Goal: Transaction & Acquisition: Purchase product/service

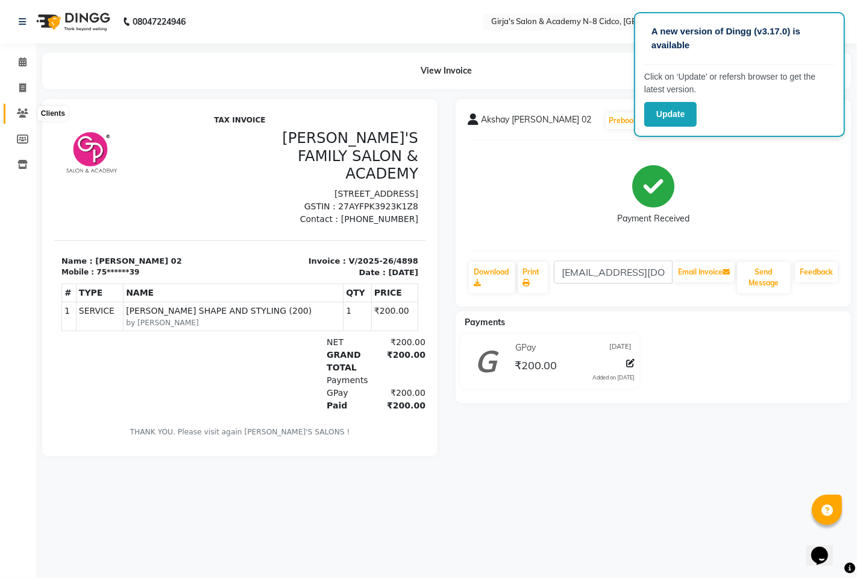
click at [20, 112] on icon at bounding box center [22, 113] width 11 height 9
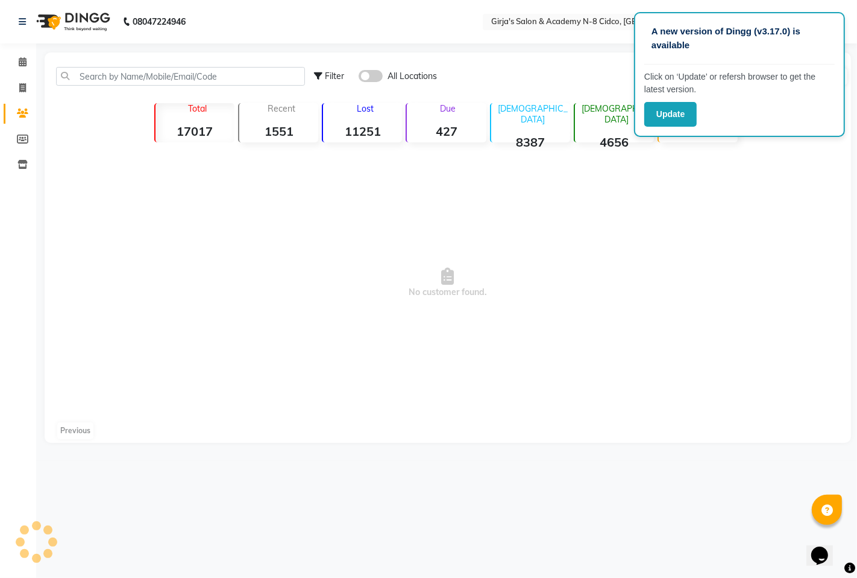
click at [130, 65] on div "Filter All Locations Add Client" at bounding box center [448, 76] width 802 height 38
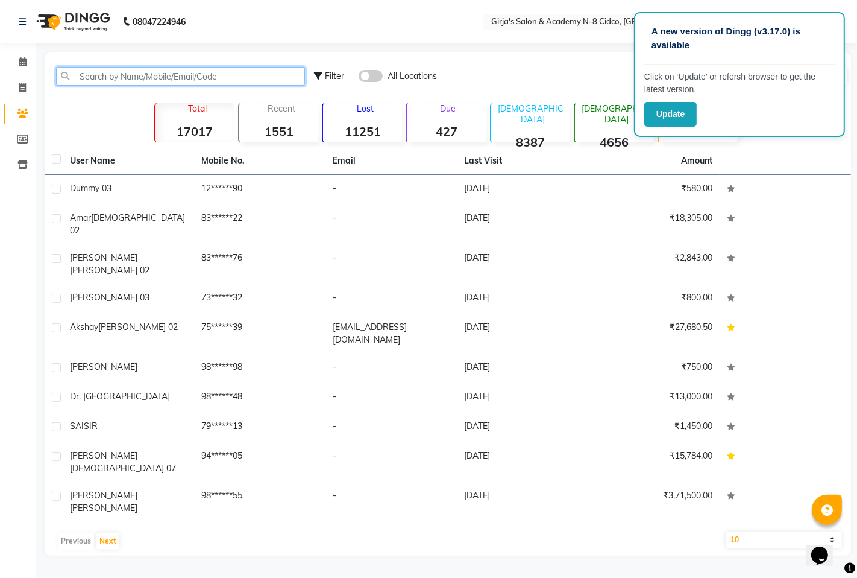
click at [156, 70] on input "text" at bounding box center [180, 76] width 249 height 19
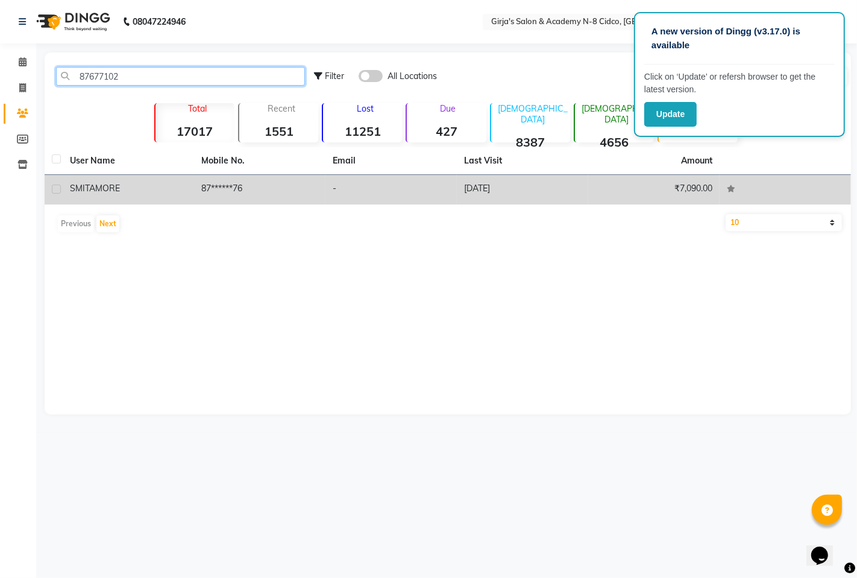
type input "87677102"
click at [124, 183] on div "SMITA MORE" at bounding box center [128, 188] width 117 height 13
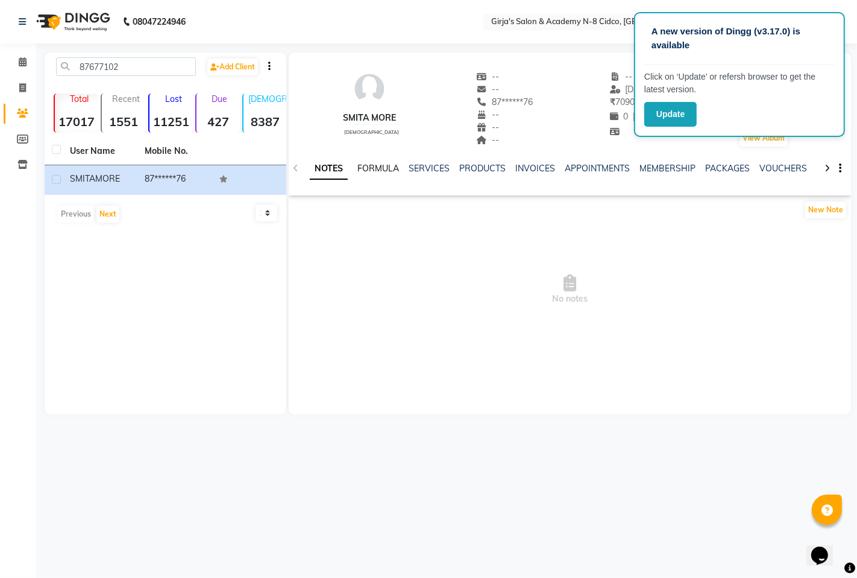
drag, startPoint x: 362, startPoint y: 169, endPoint x: 405, endPoint y: 169, distance: 42.8
click at [363, 169] on link "FORMULA" at bounding box center [379, 168] width 42 height 11
click at [406, 169] on ul "NOTES FORMULA SERVICES PRODUCTS INVOICES APPOINTMENTS MEMBERSHIP PACKAGES VOUCH…" at bounding box center [692, 168] width 765 height 13
click at [430, 169] on link "SERVICES" at bounding box center [428, 168] width 41 height 11
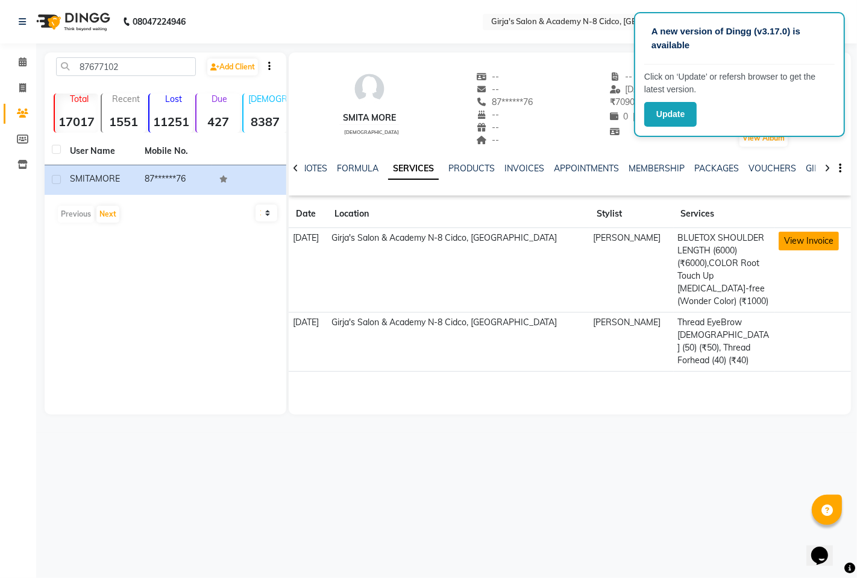
click at [790, 243] on button "View Invoice" at bounding box center [809, 241] width 60 height 19
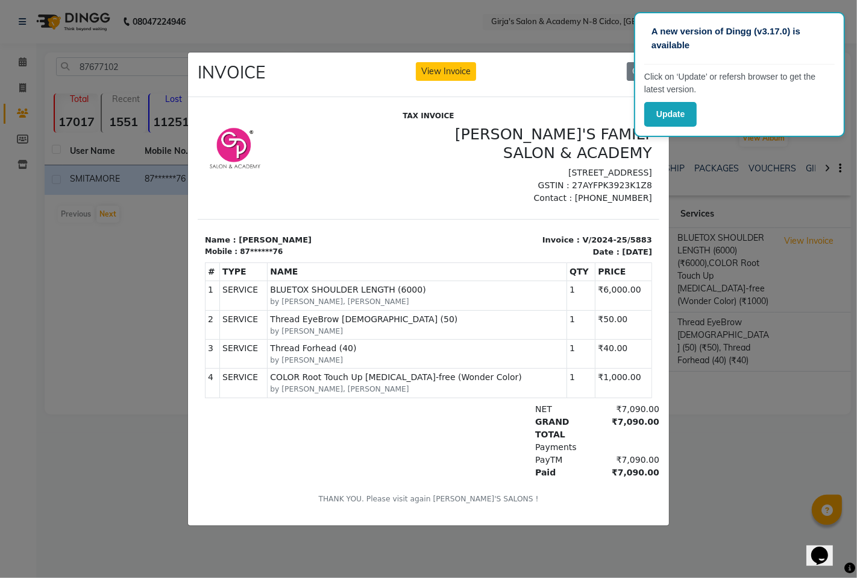
click at [566, 57] on div "INVOICE View Invoice Close" at bounding box center [428, 74] width 481 height 45
click at [630, 66] on button "Close" at bounding box center [643, 71] width 33 height 19
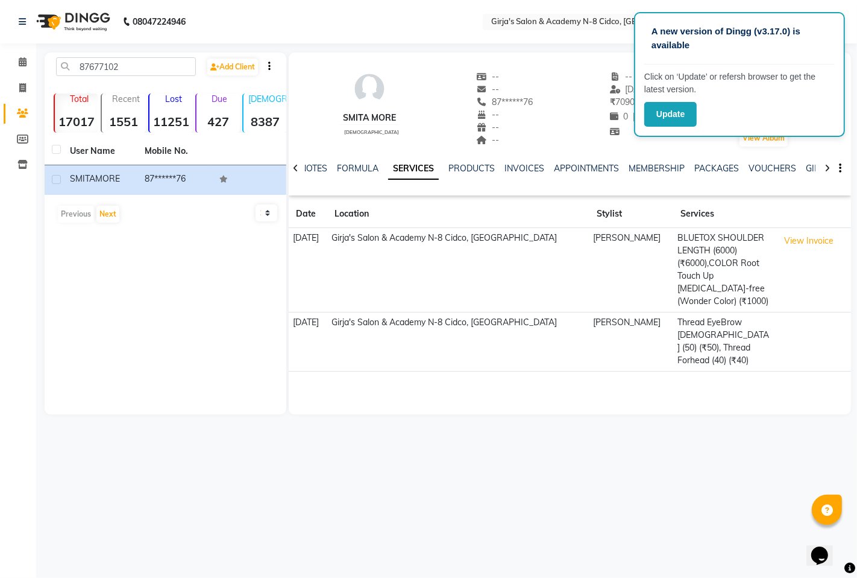
click at [664, 128] on div "A new version of Dingg (v3.17.0) is available Click on ‘Update’ or refersh brow…" at bounding box center [739, 74] width 211 height 125
click at [655, 117] on button "Update" at bounding box center [671, 114] width 52 height 25
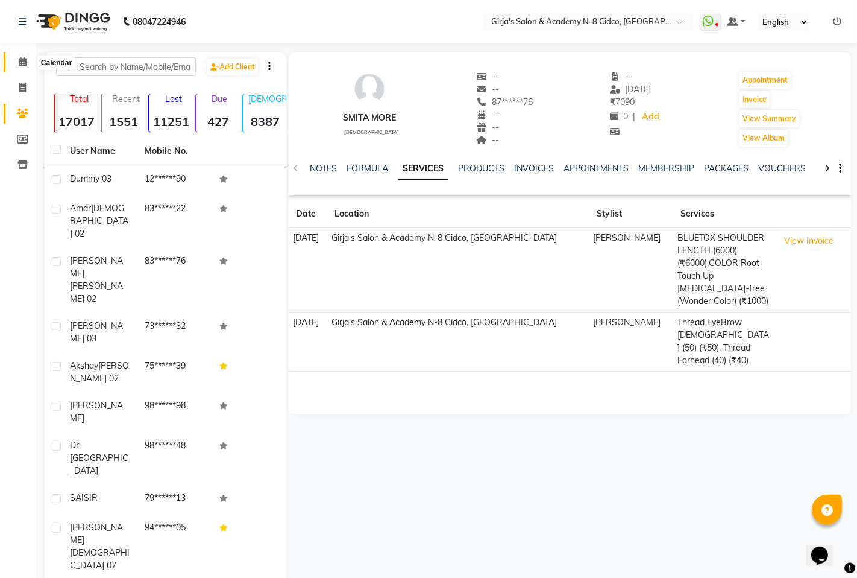
click at [16, 58] on span at bounding box center [22, 62] width 21 height 14
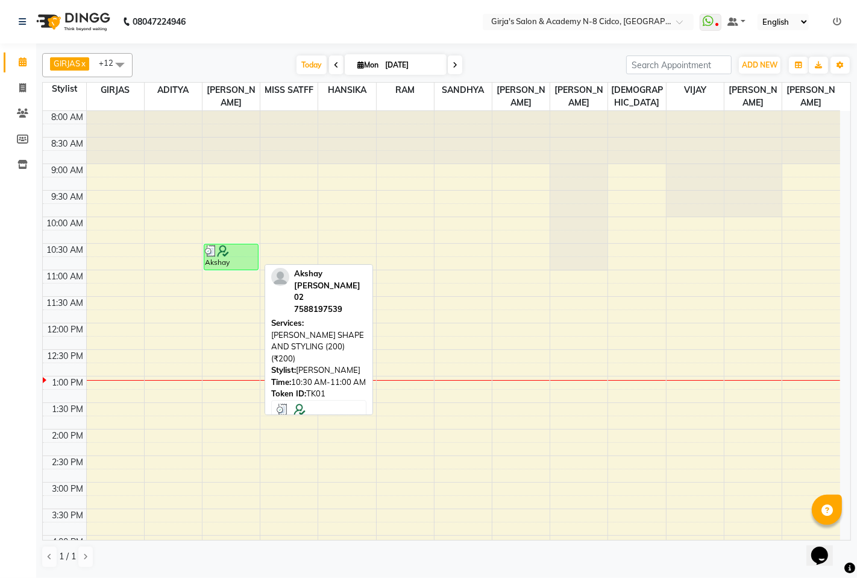
click at [220, 260] on div "Akshay sonawane 02, TK01, 10:30 AM-11:00 AM, BEARD SHAPE AND STYLING (200) (₹20…" at bounding box center [231, 256] width 54 height 25
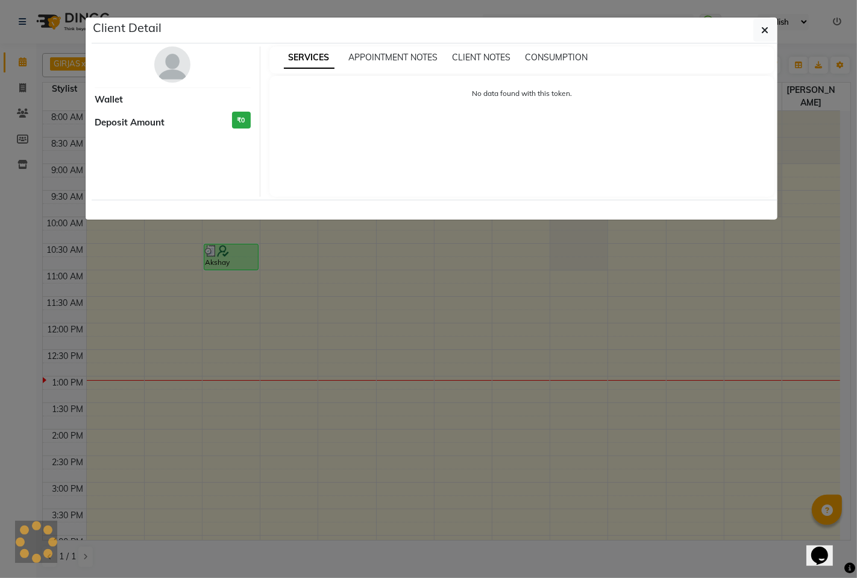
select select "3"
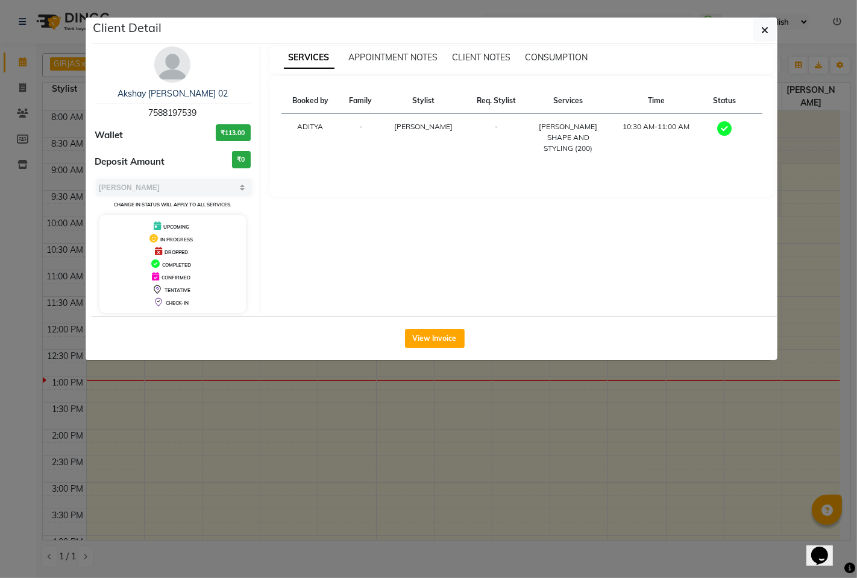
click at [270, 391] on ngb-modal-window "Client Detail Akshay sonawane 02 7588197539 Wallet ₹113.00 Deposit Amount ₹0 Se…" at bounding box center [428, 289] width 857 height 578
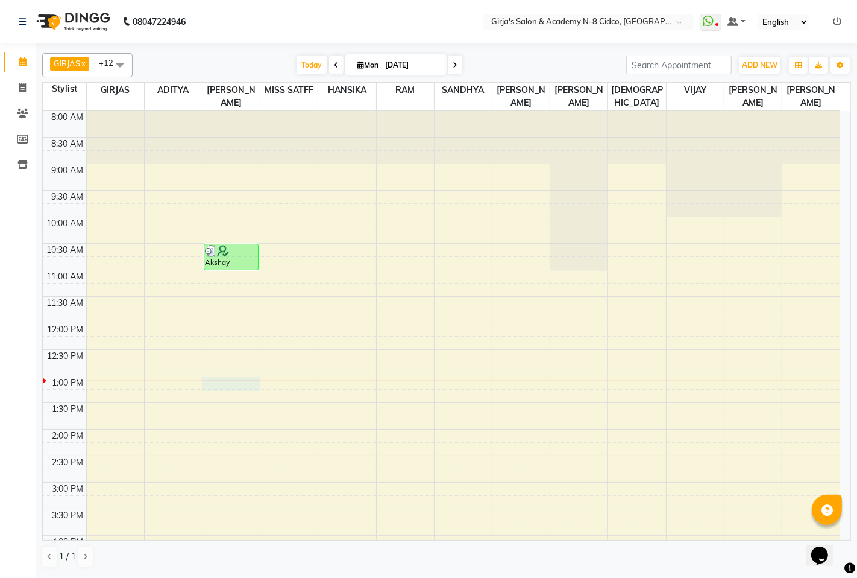
click at [215, 380] on div at bounding box center [231, 380] width 57 height 1
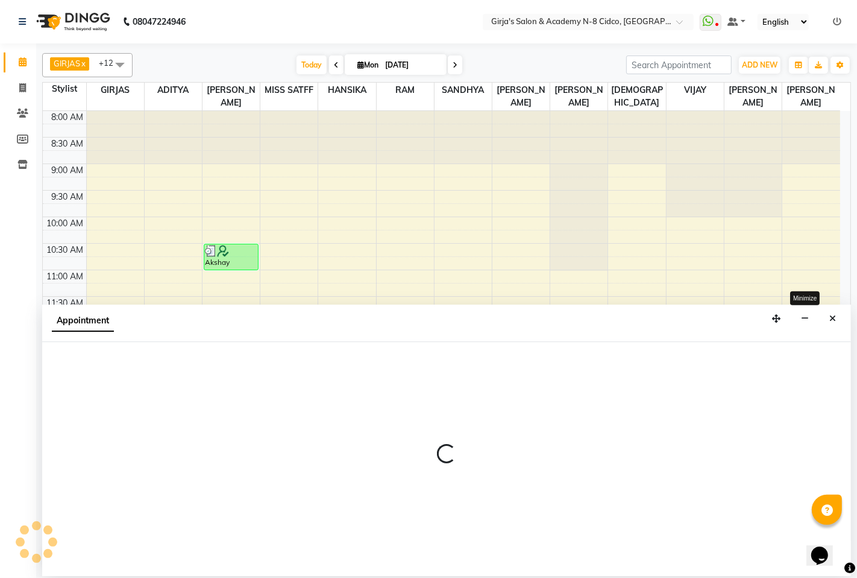
select select "28785"
select select "tentative"
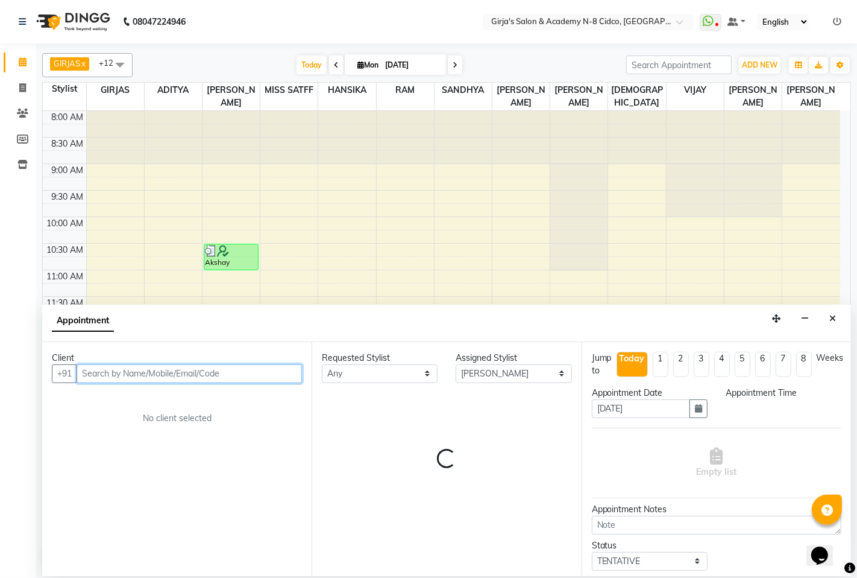
select select "780"
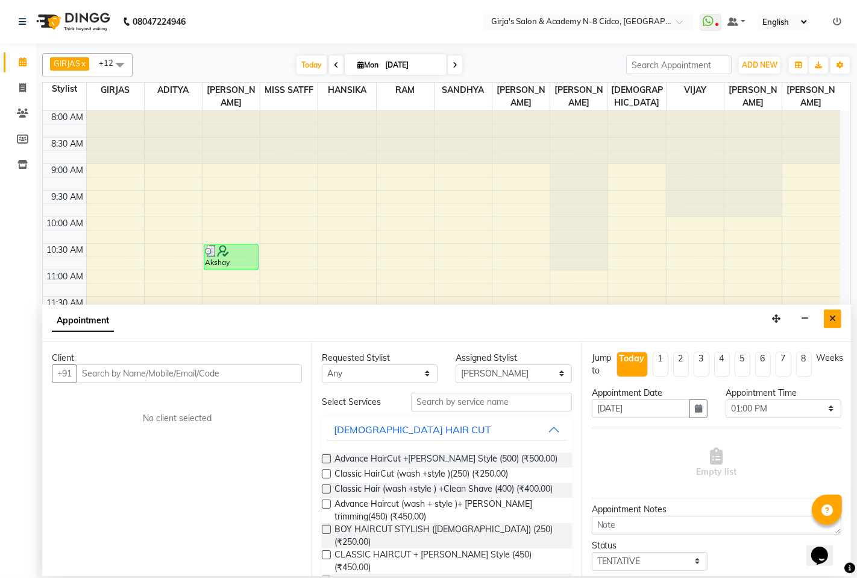
click at [834, 318] on icon "Close" at bounding box center [833, 318] width 7 height 8
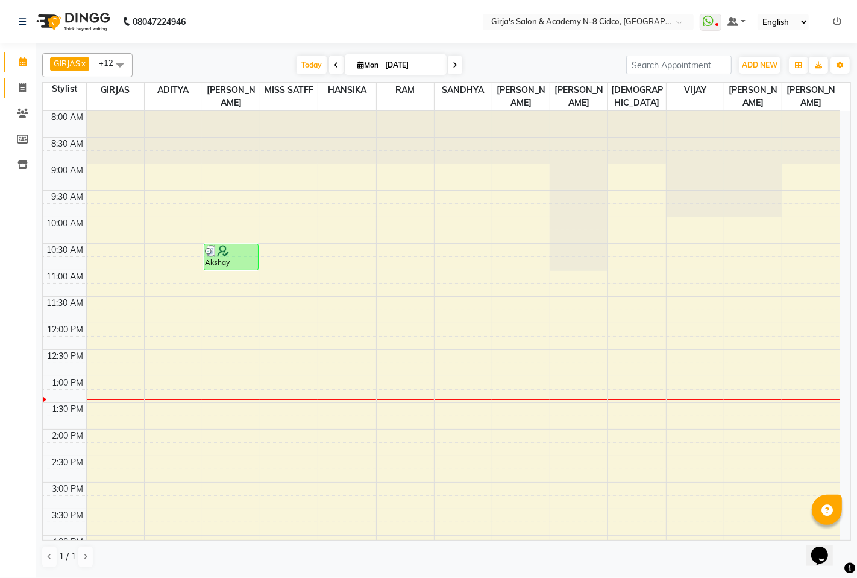
drag, startPoint x: 10, startPoint y: 78, endPoint x: 15, endPoint y: 81, distance: 6.2
click at [10, 78] on link "Invoice" at bounding box center [18, 88] width 29 height 20
select select "66"
select select "service"
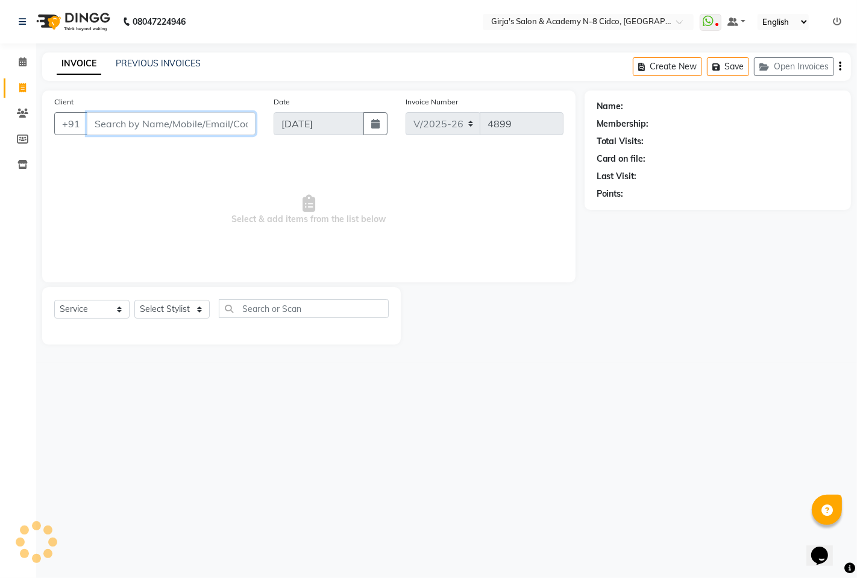
click at [157, 128] on input "Client" at bounding box center [171, 123] width 169 height 23
type input "7722"
select select "66554"
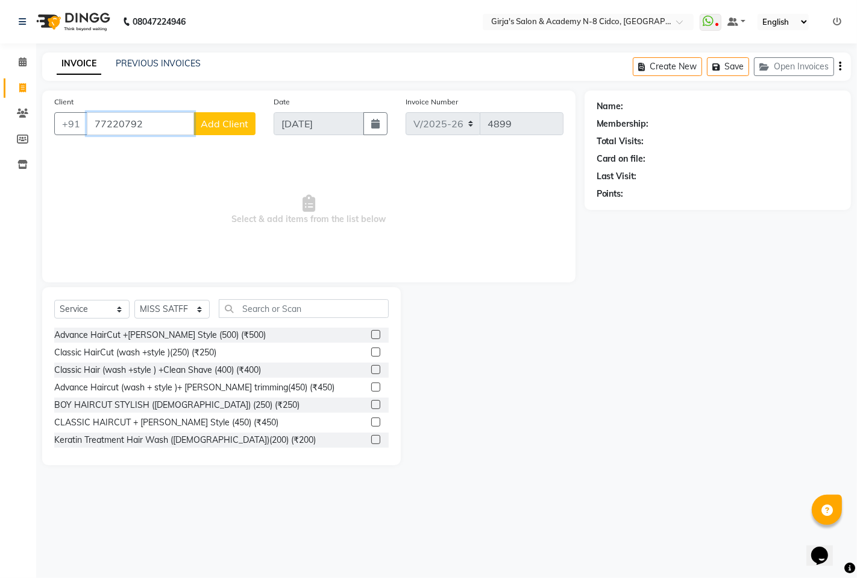
drag, startPoint x: 166, startPoint y: 122, endPoint x: 140, endPoint y: 107, distance: 29.5
click at [165, 121] on input "77220792" at bounding box center [140, 123] width 107 height 23
click at [181, 151] on ngb-highlight "77******29" at bounding box center [205, 151] width 49 height 12
type input "77******29"
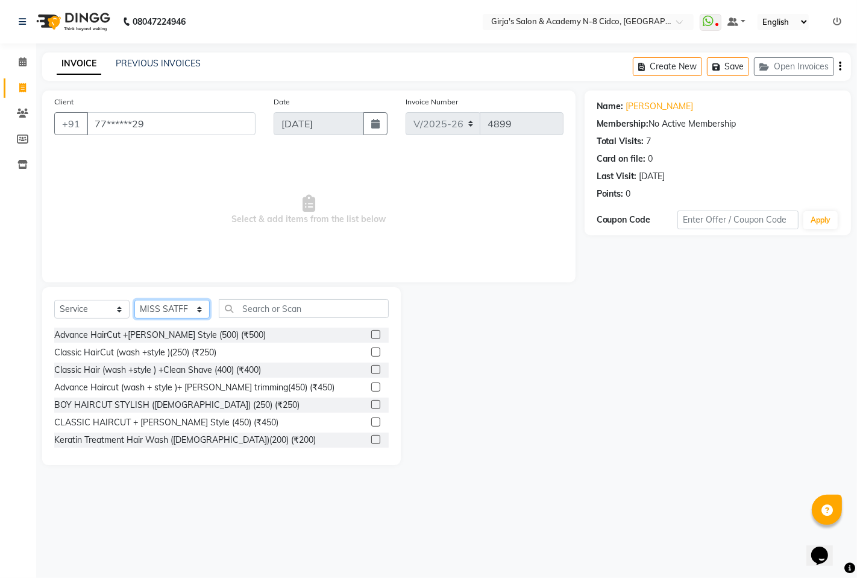
click at [158, 306] on select "Select Stylist ADITYA ANIKET BEAUTY M GIRJAS HANSIKA KOMAL MISS SATFF MONA PATY…" at bounding box center [171, 309] width 75 height 19
select select "25488"
click at [134, 300] on select "Select Stylist ADITYA ANIKET BEAUTY M GIRJAS HANSIKA KOMAL MISS SATFF MONA PATY…" at bounding box center [171, 309] width 75 height 19
click at [282, 314] on input "text" at bounding box center [304, 308] width 170 height 19
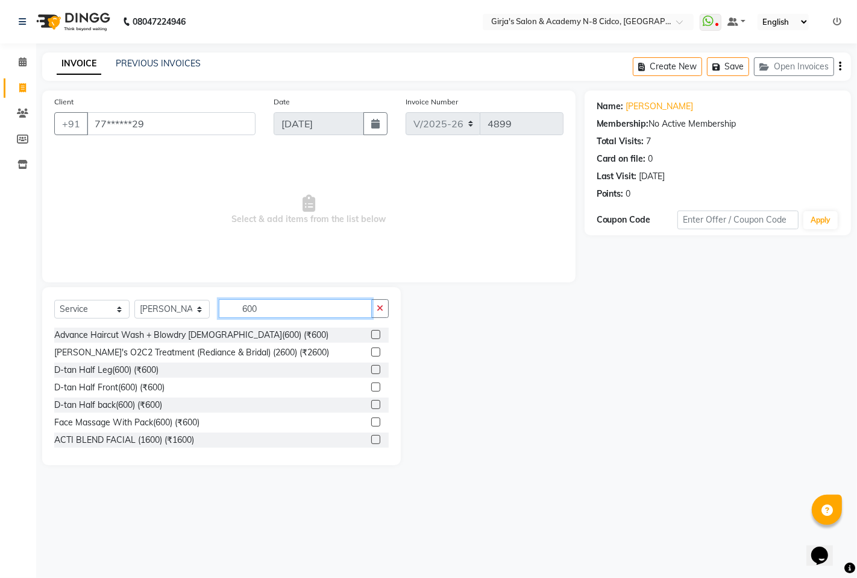
type input "600"
click at [371, 335] on label at bounding box center [375, 334] width 9 height 9
click at [371, 335] on input "checkbox" at bounding box center [375, 335] width 8 height 8
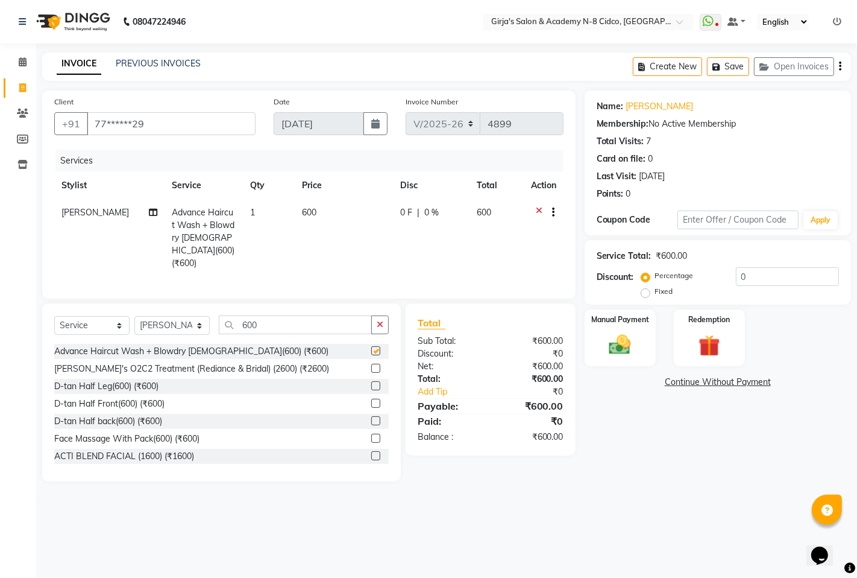
checkbox input "false"
click at [563, 431] on div "₹600.00" at bounding box center [532, 437] width 82 height 13
click at [616, 358] on img at bounding box center [620, 345] width 37 height 26
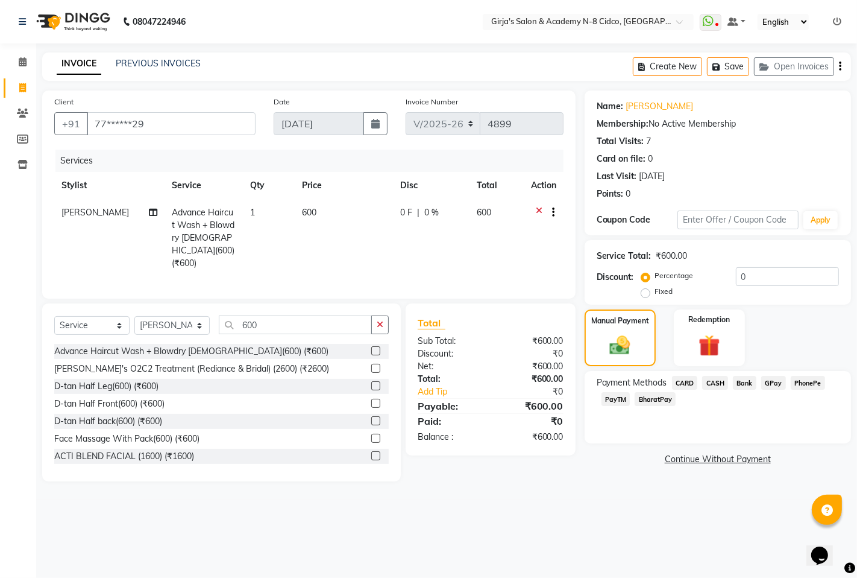
click at [767, 382] on span "GPay" at bounding box center [774, 383] width 25 height 14
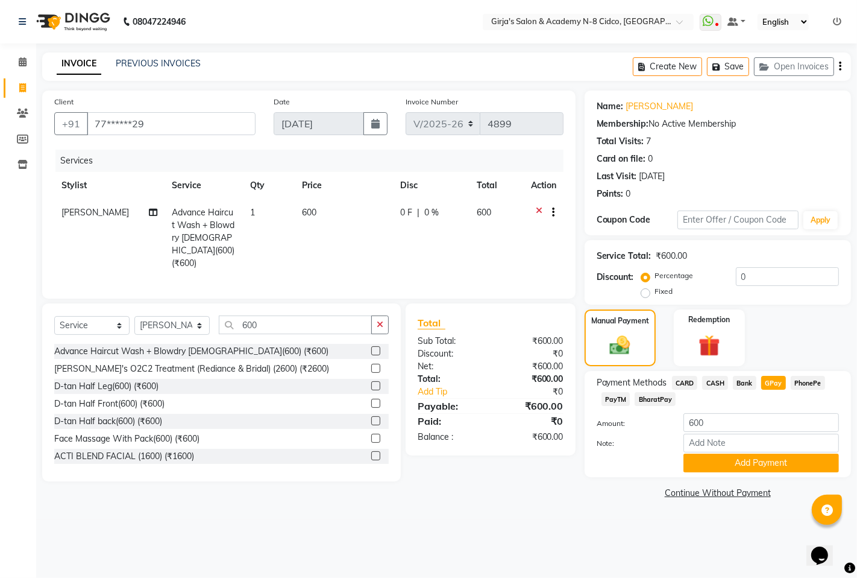
click at [655, 438] on label "Note:" at bounding box center [631, 443] width 87 height 11
click at [684, 438] on input "Note:" at bounding box center [762, 443] width 156 height 19
click at [780, 468] on button "Add Payment" at bounding box center [762, 462] width 156 height 19
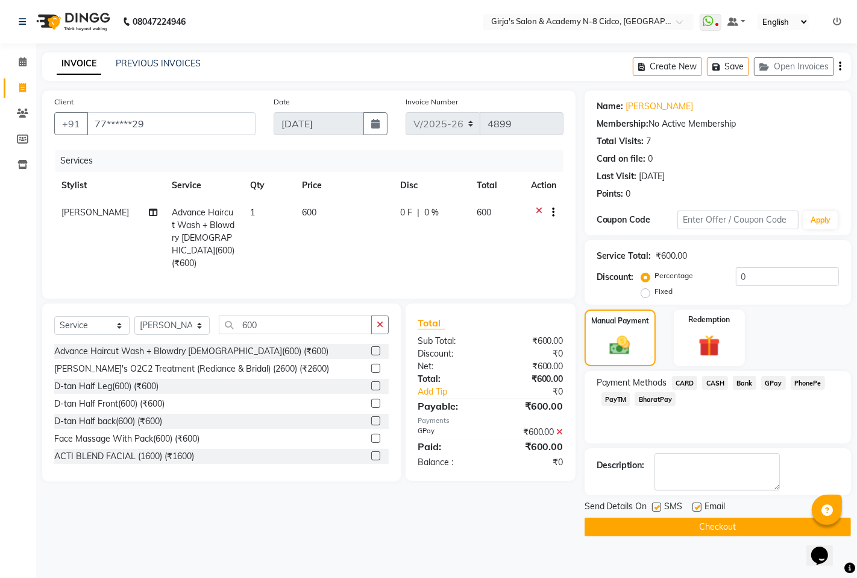
click at [739, 529] on button "Checkout" at bounding box center [718, 526] width 267 height 19
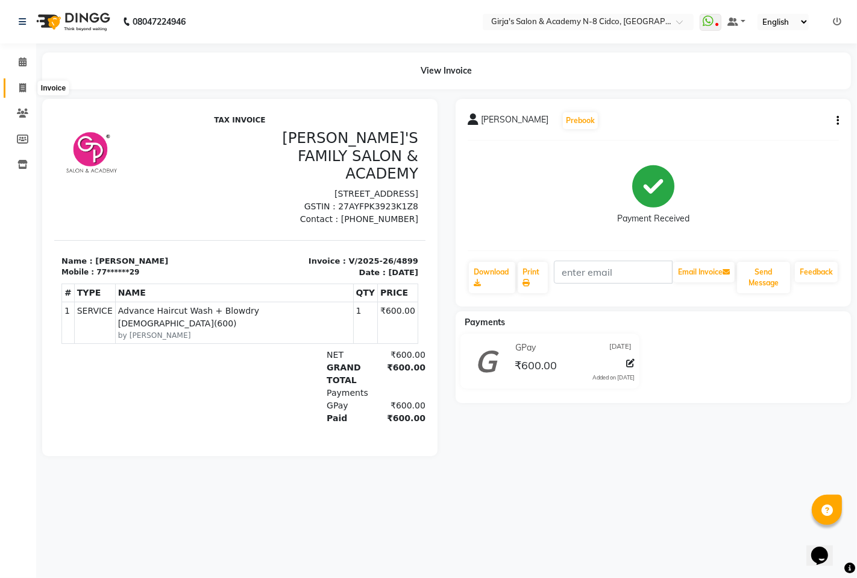
click at [16, 86] on span at bounding box center [22, 88] width 21 height 14
select select "service"
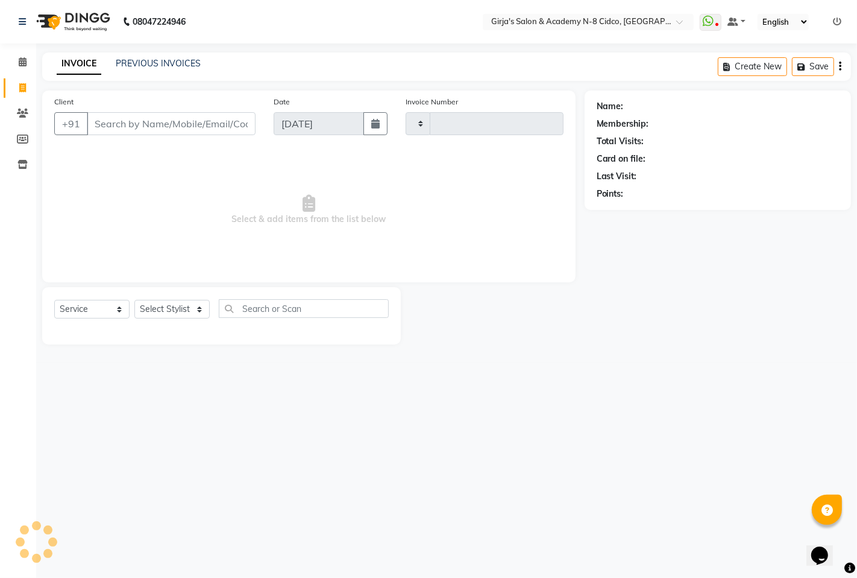
type input "4900"
select select "66"
click at [153, 121] on input "Client" at bounding box center [171, 123] width 169 height 23
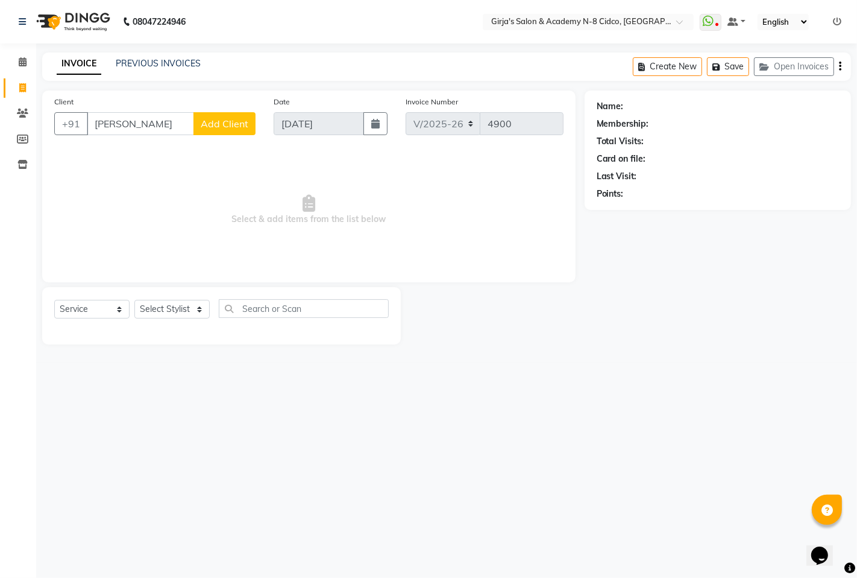
type input "AMOL"
select select "66554"
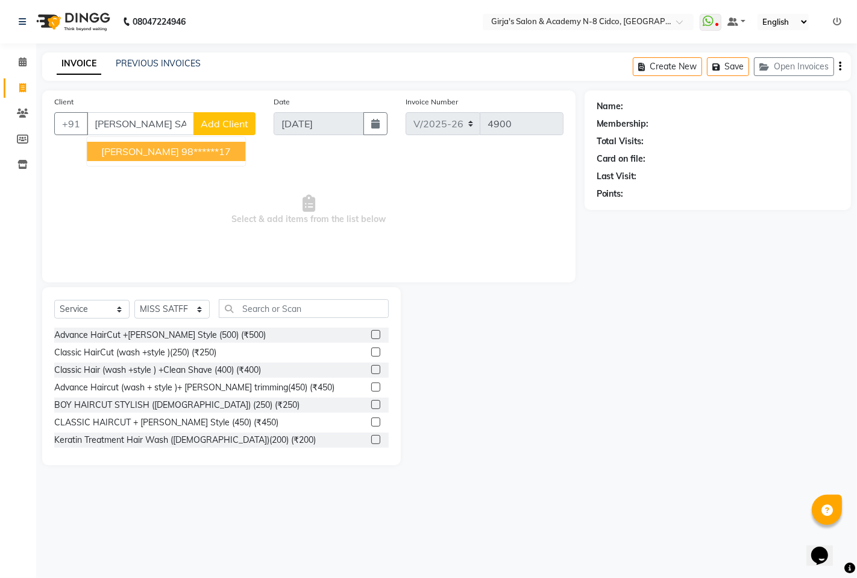
click at [181, 156] on ngb-highlight "98******17" at bounding box center [205, 151] width 49 height 12
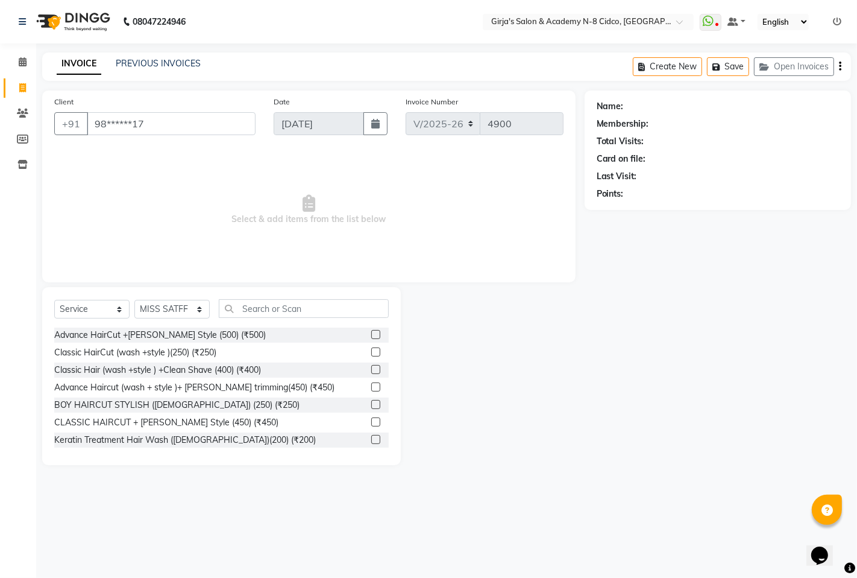
type input "98******17"
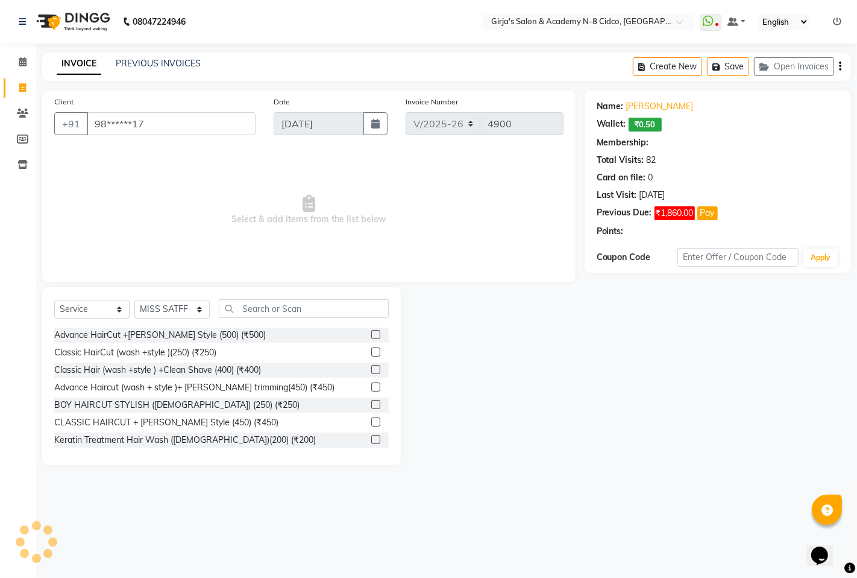
select select "1: Object"
click at [164, 314] on select "Select Stylist ADITYA ANIKET BEAUTY M GIRJAS HANSIKA KOMAL MISS SATFF MONA PATY…" at bounding box center [171, 309] width 75 height 19
select select "2509"
click at [134, 300] on select "Select Stylist ADITYA ANIKET BEAUTY M GIRJAS HANSIKA KOMAL MISS SATFF MONA PATY…" at bounding box center [171, 309] width 75 height 19
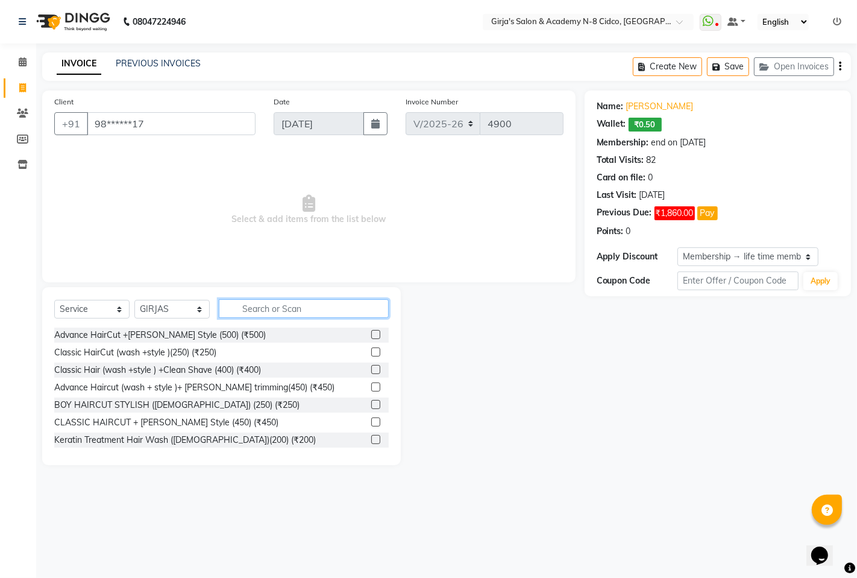
click at [263, 312] on input "text" at bounding box center [304, 308] width 170 height 19
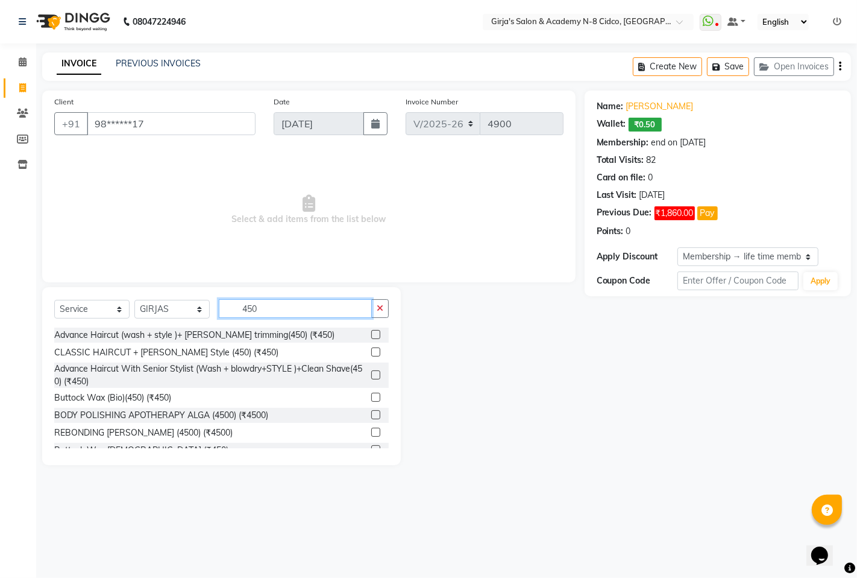
type input "450"
click at [371, 339] on div at bounding box center [379, 334] width 17 height 15
click at [371, 338] on label at bounding box center [375, 334] width 9 height 9
click at [371, 338] on input "checkbox" at bounding box center [375, 335] width 8 height 8
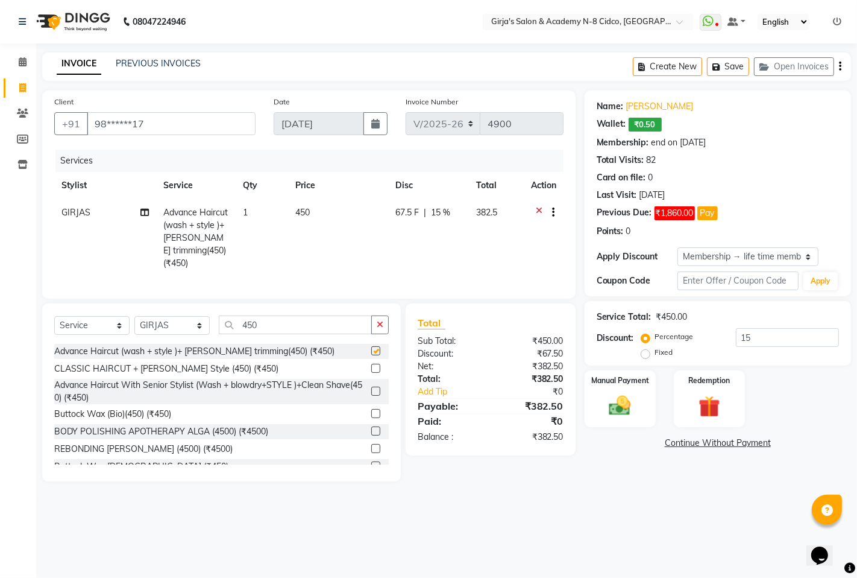
checkbox input "false"
drag, startPoint x: 230, startPoint y: 327, endPoint x: 180, endPoint y: 345, distance: 53.6
click at [185, 339] on div "Select Service Product Membership Package Voucher Prepaid Gift Card Select Styl…" at bounding box center [221, 329] width 335 height 28
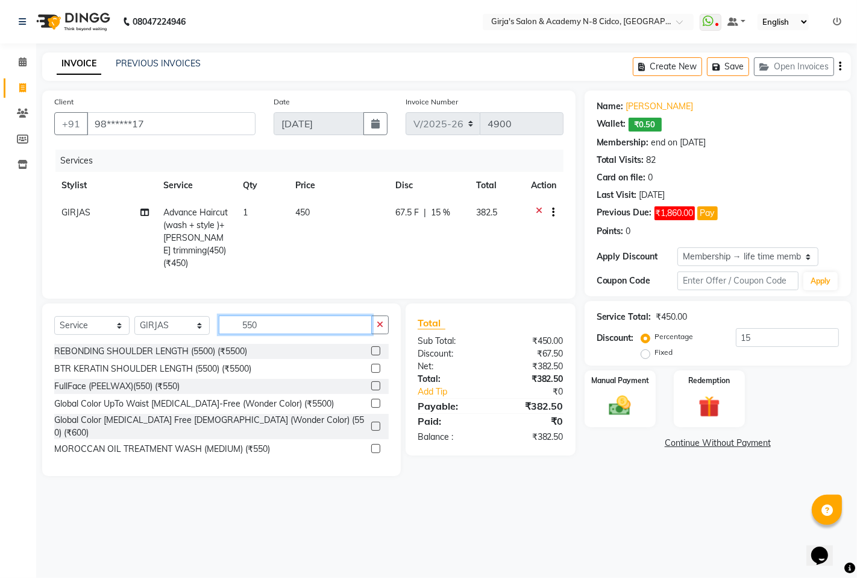
type input "550"
click at [371, 421] on label at bounding box center [375, 425] width 9 height 9
click at [371, 423] on input "checkbox" at bounding box center [375, 427] width 8 height 8
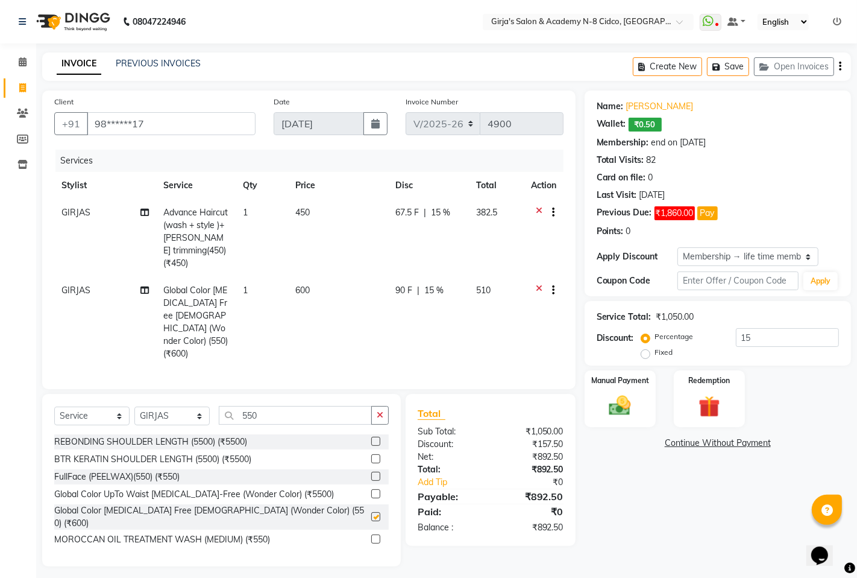
checkbox input "false"
click at [263, 406] on input "550" at bounding box center [295, 415] width 153 height 19
click at [646, 107] on link "Amol Sable" at bounding box center [660, 106] width 68 height 13
drag, startPoint x: 263, startPoint y: 382, endPoint x: 194, endPoint y: 416, distance: 77.4
click at [194, 412] on div "Select Service Product Membership Package Voucher Prepaid Gift Card Select Styl…" at bounding box center [221, 480] width 359 height 172
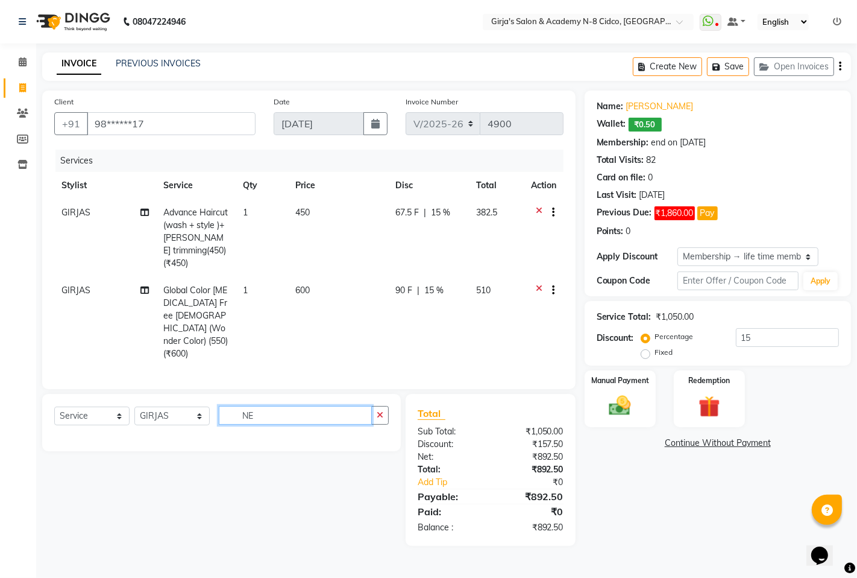
type input "N"
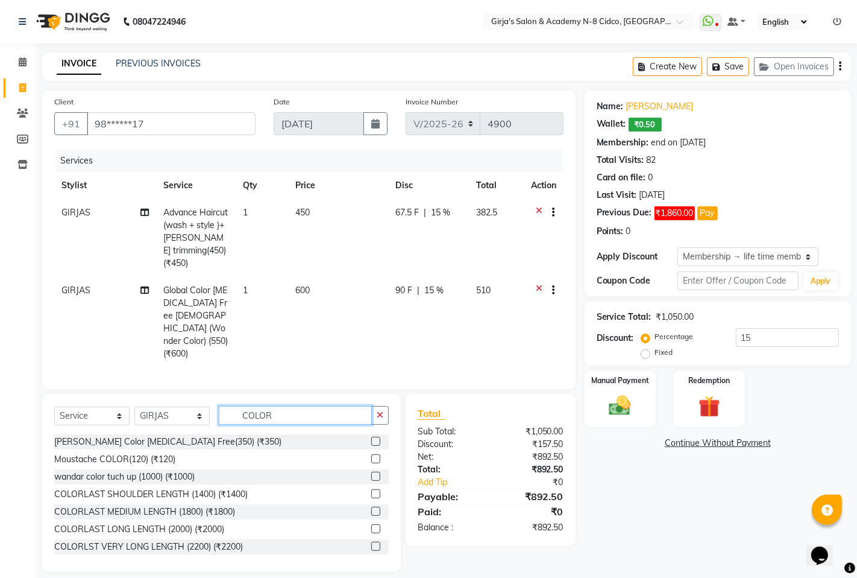
type input "COLOR"
click at [371, 437] on label at bounding box center [375, 441] width 9 height 9
click at [371, 438] on input "checkbox" at bounding box center [375, 442] width 8 height 8
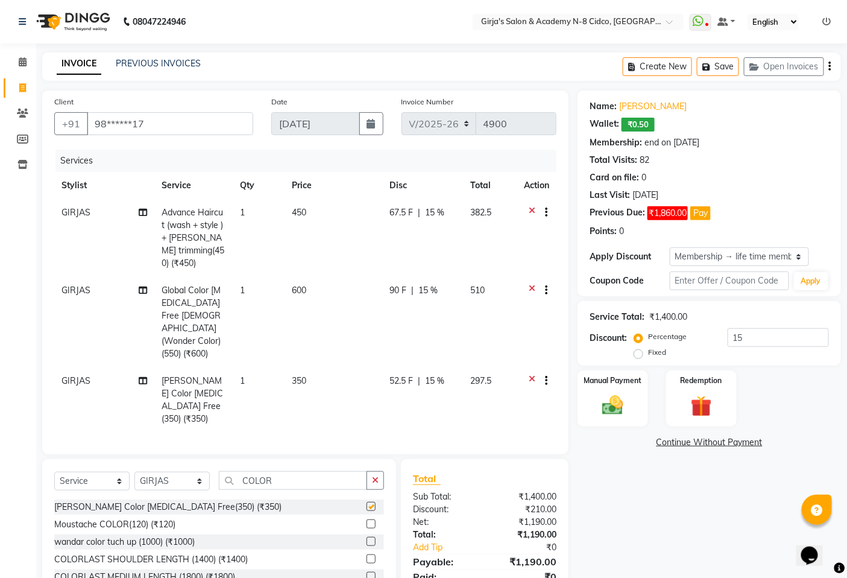
checkbox input "false"
drag, startPoint x: 721, startPoint y: 338, endPoint x: 692, endPoint y: 345, distance: 29.2
click at [695, 341] on div "Percentage Fixed 15" at bounding box center [733, 344] width 192 height 33
click at [787, 389] on div "Manual Payment Redemption" at bounding box center [710, 398] width 282 height 57
click at [745, 344] on input "15" at bounding box center [778, 337] width 101 height 19
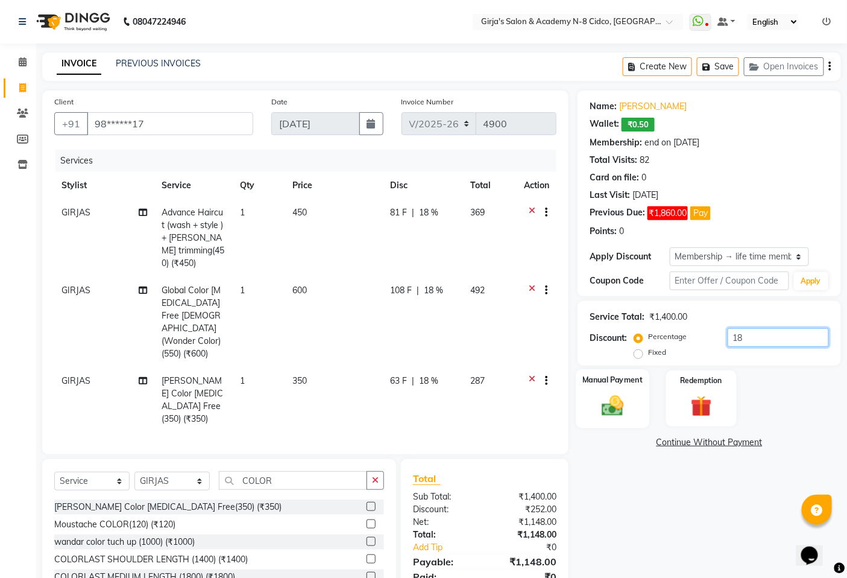
type input "18"
click at [631, 401] on div "Manual Payment" at bounding box center [612, 398] width 73 height 59
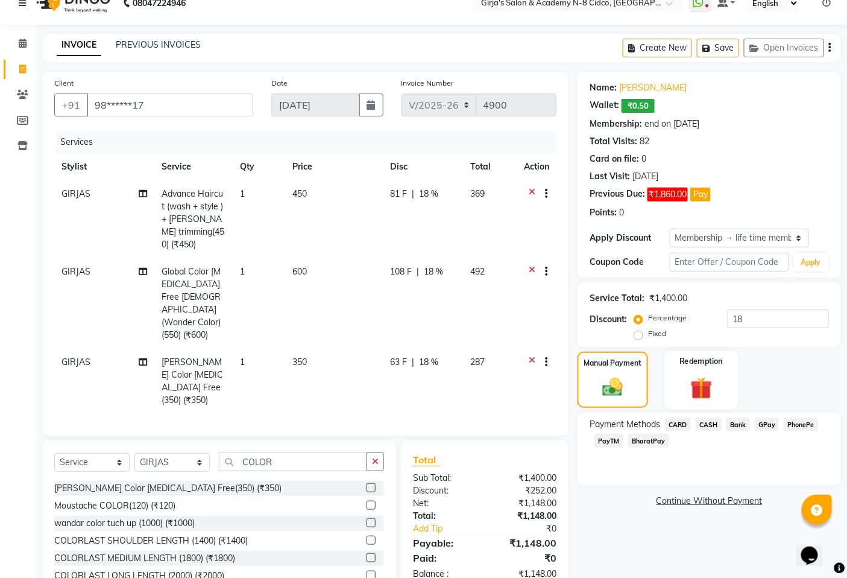
scroll to position [36, 0]
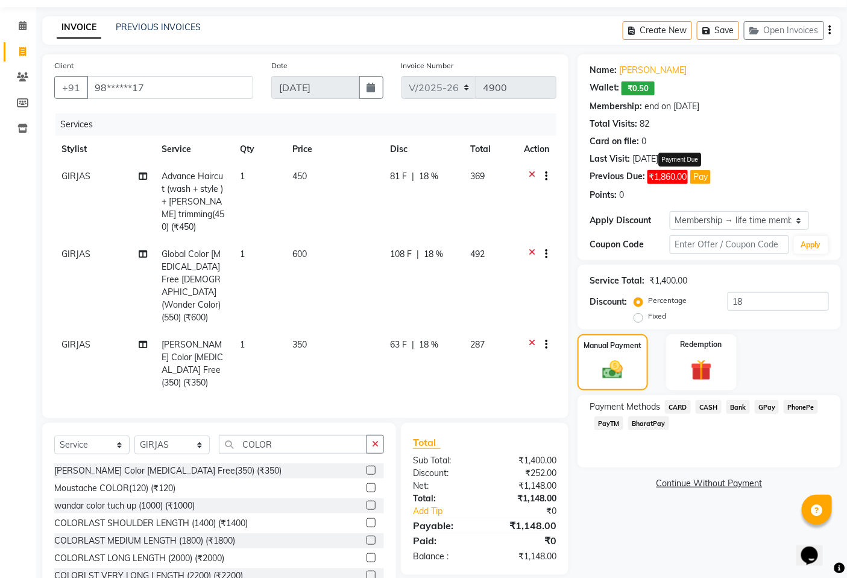
click at [702, 177] on button "Pay" at bounding box center [700, 177] width 21 height 14
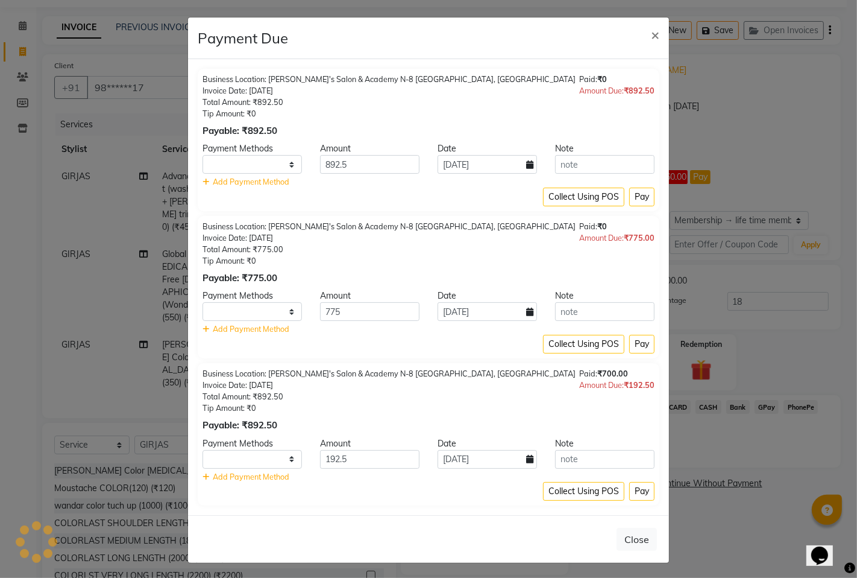
select select "1"
click at [252, 158] on select "CARD CASH Bank GPay PhonePe PayTM BharatPay" at bounding box center [252, 164] width 99 height 19
select select "5"
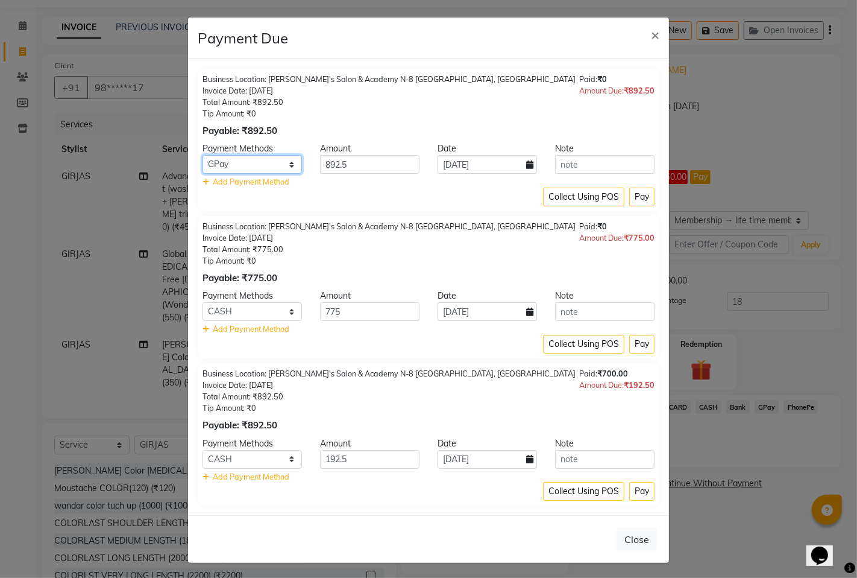
click at [203, 155] on select "CARD CASH Bank GPay PhonePe PayTM BharatPay" at bounding box center [252, 164] width 99 height 19
click at [631, 192] on button "Pay" at bounding box center [642, 197] width 25 height 19
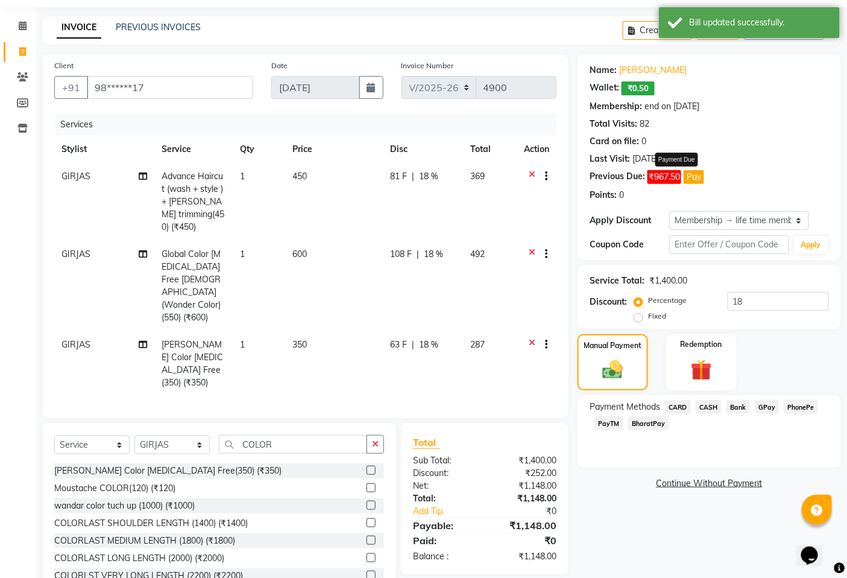
click at [695, 179] on button "Pay" at bounding box center [694, 177] width 21 height 14
select select "1"
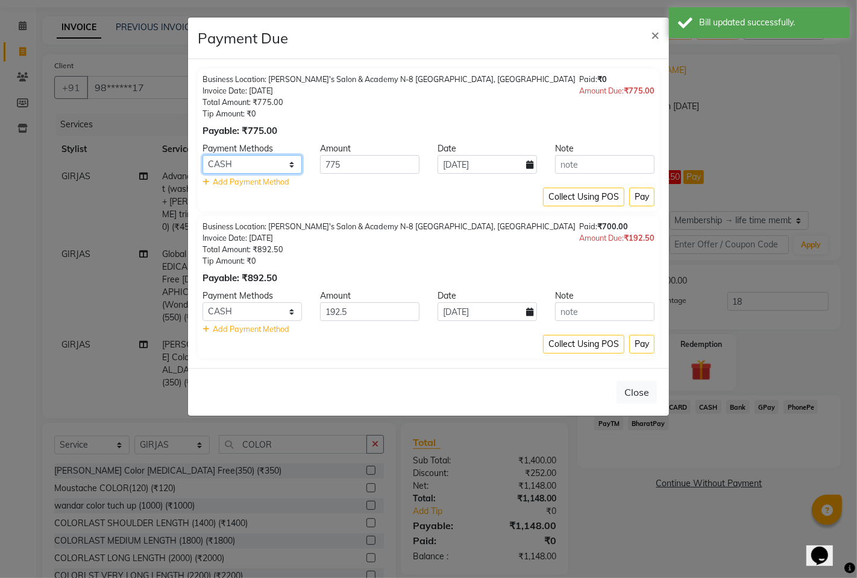
click at [268, 168] on select "CARD CASH Bank GPay PhonePe PayTM BharatPay" at bounding box center [252, 164] width 99 height 19
select select "5"
click at [203, 155] on select "CARD CASH Bank GPay PhonePe PayTM BharatPay" at bounding box center [252, 164] width 99 height 19
click at [637, 193] on button "Pay" at bounding box center [642, 197] width 25 height 19
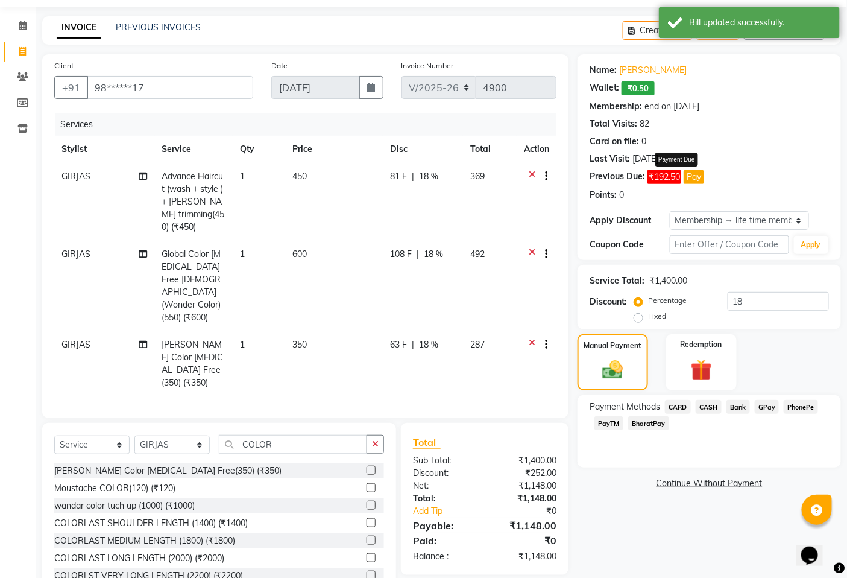
click at [695, 182] on button "Pay" at bounding box center [694, 177] width 21 height 14
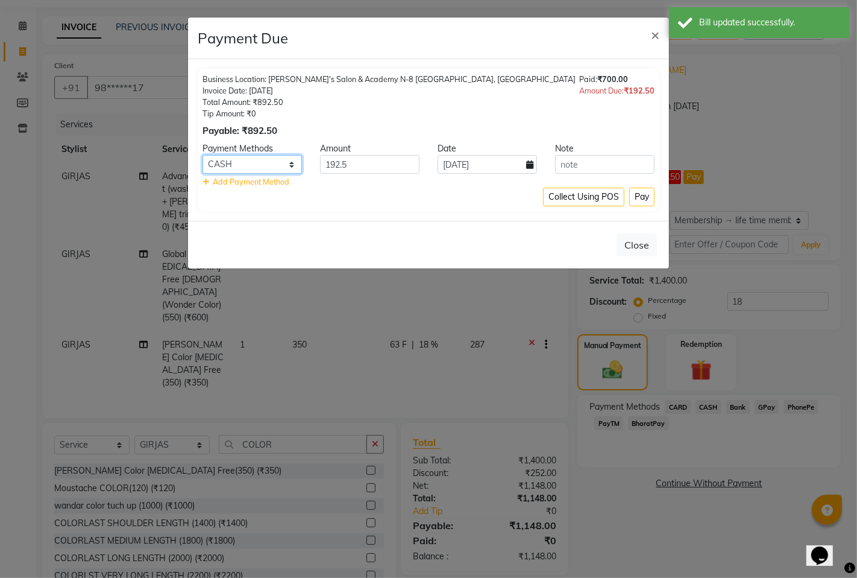
click at [244, 167] on select "CARD CASH Bank GPay PhonePe PayTM BharatPay" at bounding box center [252, 164] width 99 height 19
select select "5"
click at [203, 155] on select "CARD CASH Bank GPay PhonePe PayTM BharatPay" at bounding box center [252, 164] width 99 height 19
click at [642, 196] on button "Pay" at bounding box center [642, 197] width 25 height 19
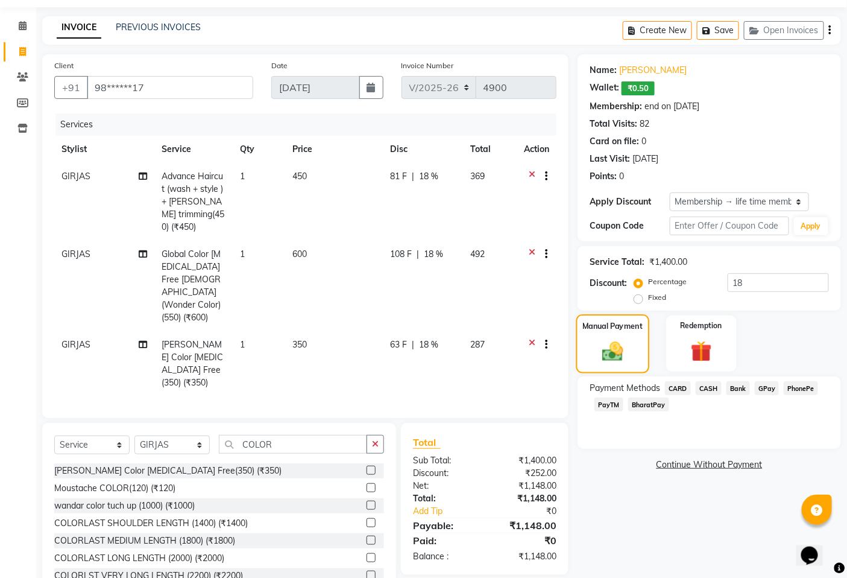
drag, startPoint x: 636, startPoint y: 339, endPoint x: 646, endPoint y: 358, distance: 21.6
click at [636, 339] on div "Manual Payment" at bounding box center [612, 343] width 73 height 59
click at [774, 386] on span "GPay" at bounding box center [767, 388] width 25 height 14
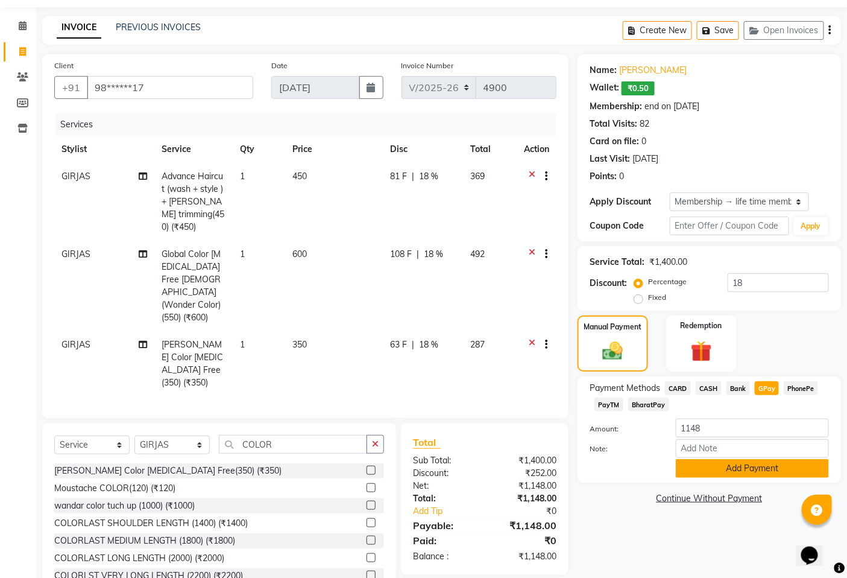
click at [727, 469] on button "Add Payment" at bounding box center [752, 468] width 153 height 19
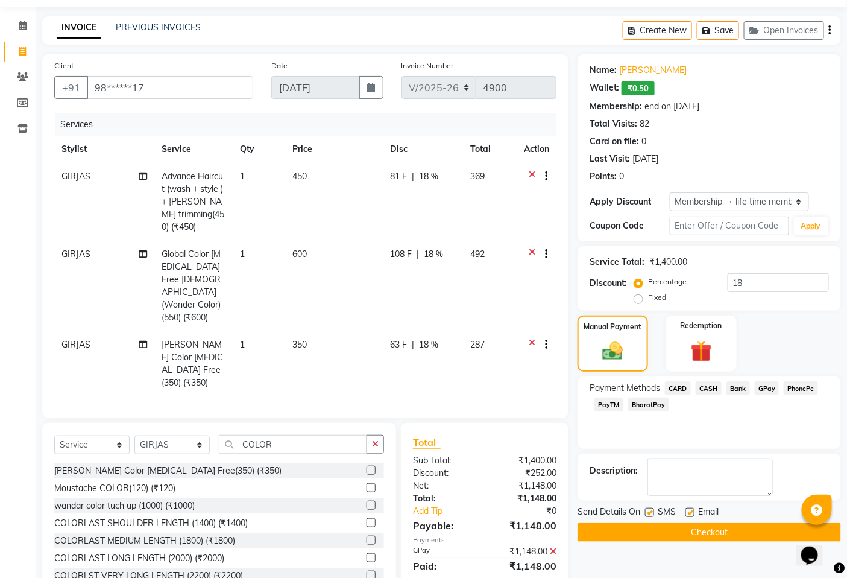
click at [706, 526] on button "Checkout" at bounding box center [709, 532] width 263 height 19
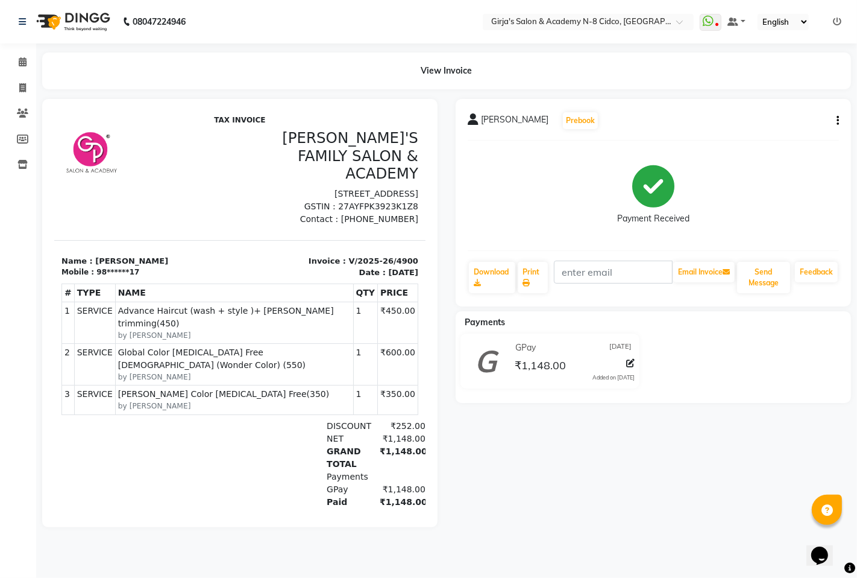
click at [28, 77] on li "Invoice" at bounding box center [18, 88] width 36 height 26
click at [26, 78] on link "Invoice" at bounding box center [18, 88] width 29 height 20
select select "service"
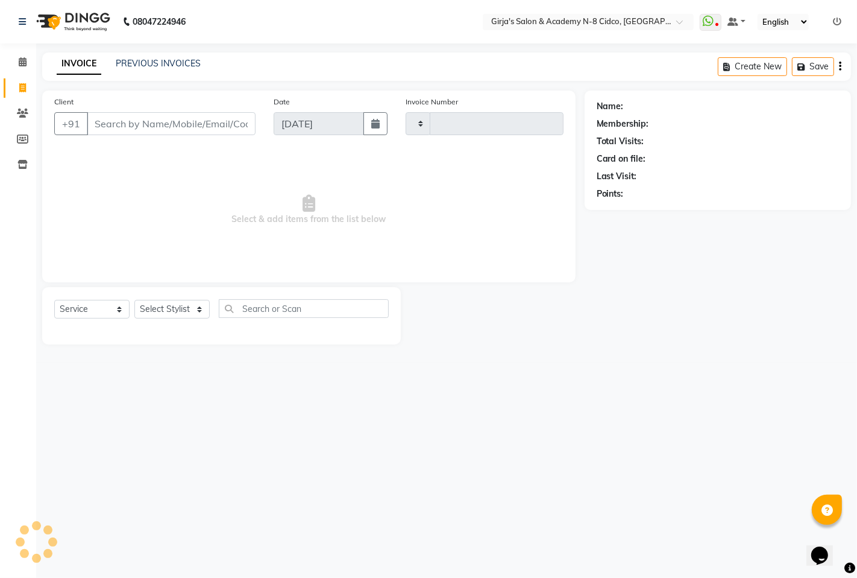
type input "4901"
select select "66"
drag, startPoint x: 143, startPoint y: 116, endPoint x: 172, endPoint y: 136, distance: 35.3
click at [144, 117] on input "Client" at bounding box center [171, 123] width 169 height 23
select select "66554"
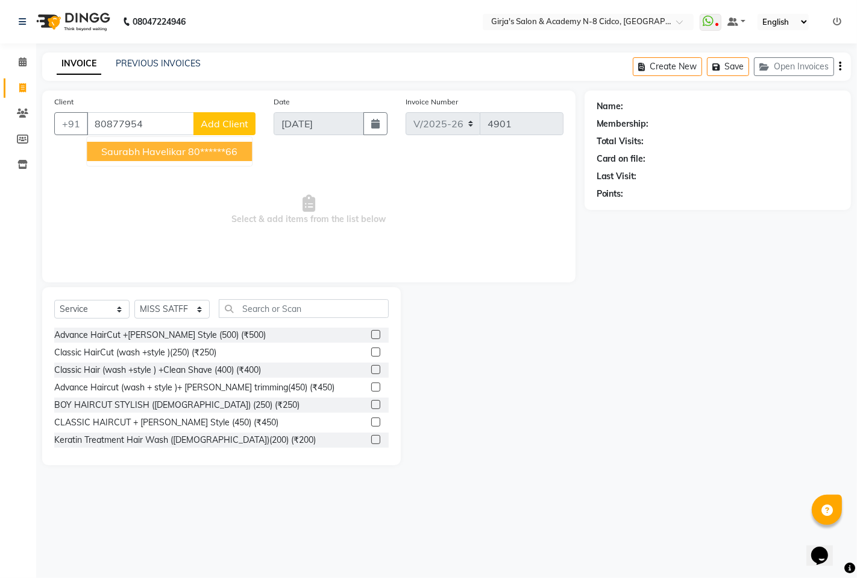
click at [212, 155] on ngb-highlight "80******66" at bounding box center [212, 151] width 49 height 12
type input "80******66"
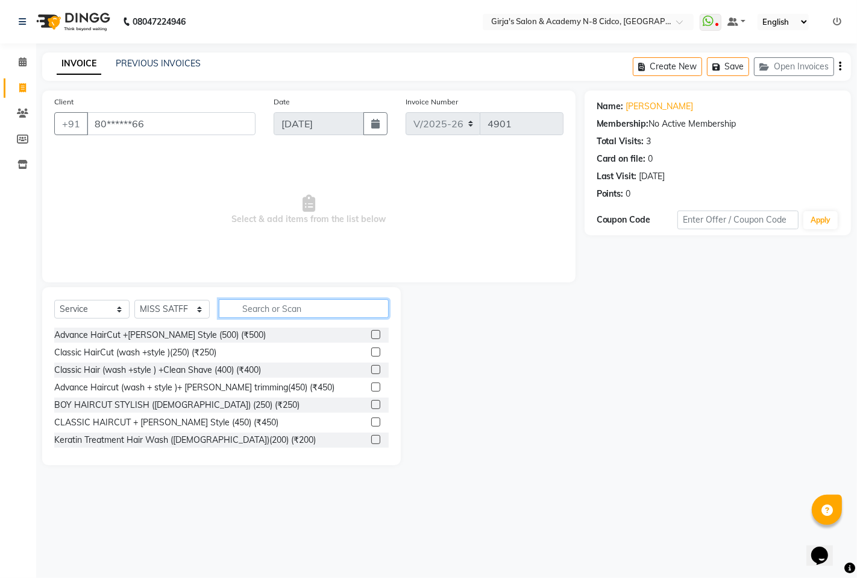
click at [274, 317] on input "text" at bounding box center [304, 308] width 170 height 19
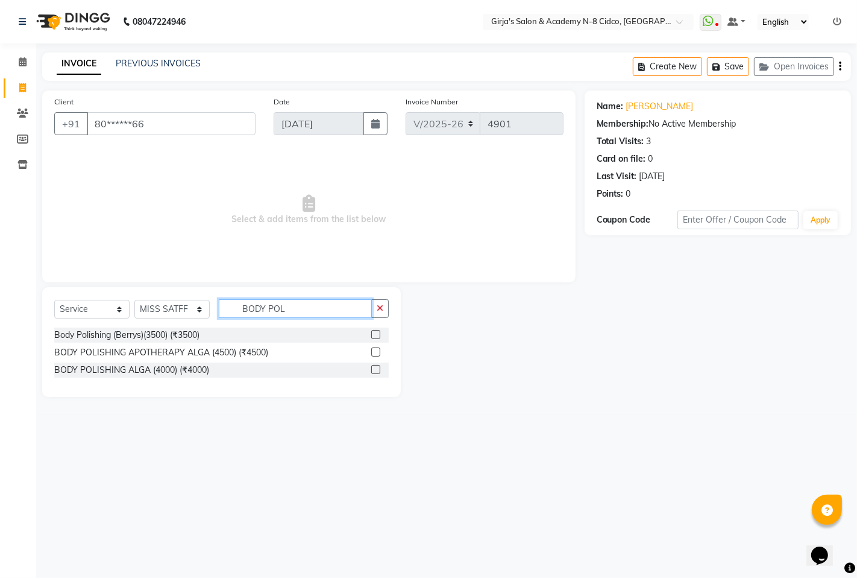
type input "BODY POL"
click at [374, 350] on label at bounding box center [375, 351] width 9 height 9
click at [374, 350] on input "checkbox" at bounding box center [375, 353] width 8 height 8
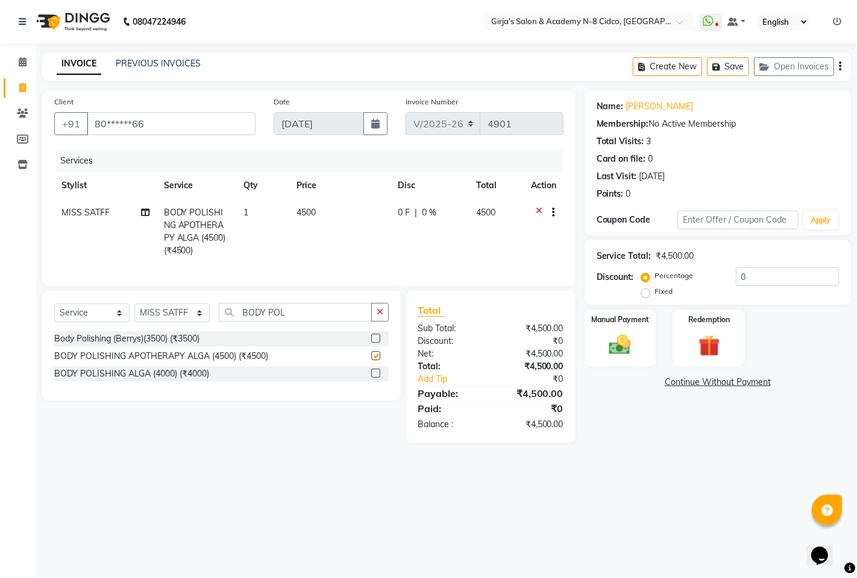
checkbox input "false"
click at [333, 321] on input "BODY POL" at bounding box center [295, 312] width 153 height 19
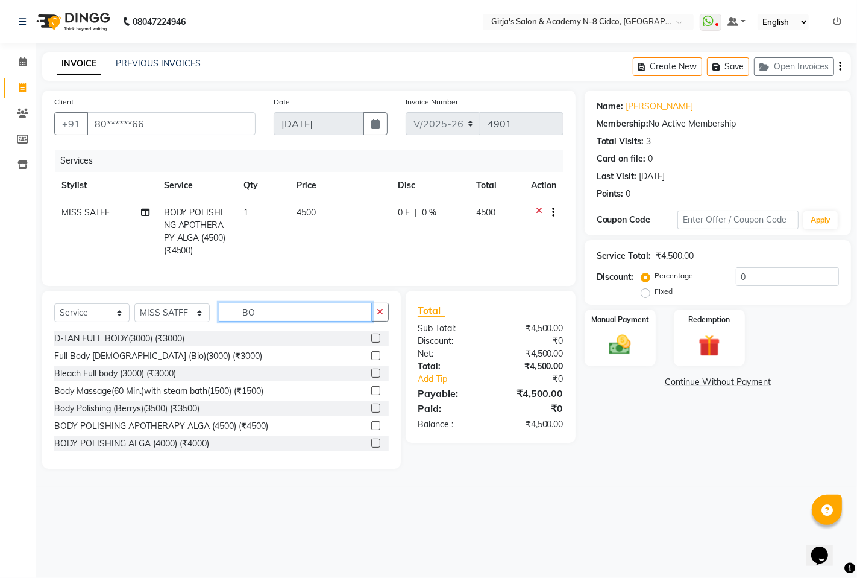
type input "B"
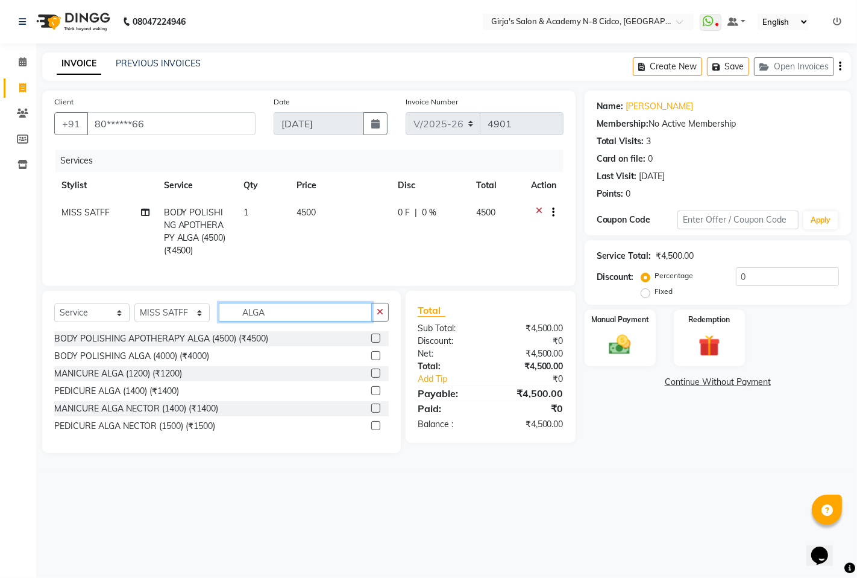
type input "ALGA"
click at [374, 377] on label at bounding box center [375, 372] width 9 height 9
click at [374, 377] on input "checkbox" at bounding box center [375, 374] width 8 height 8
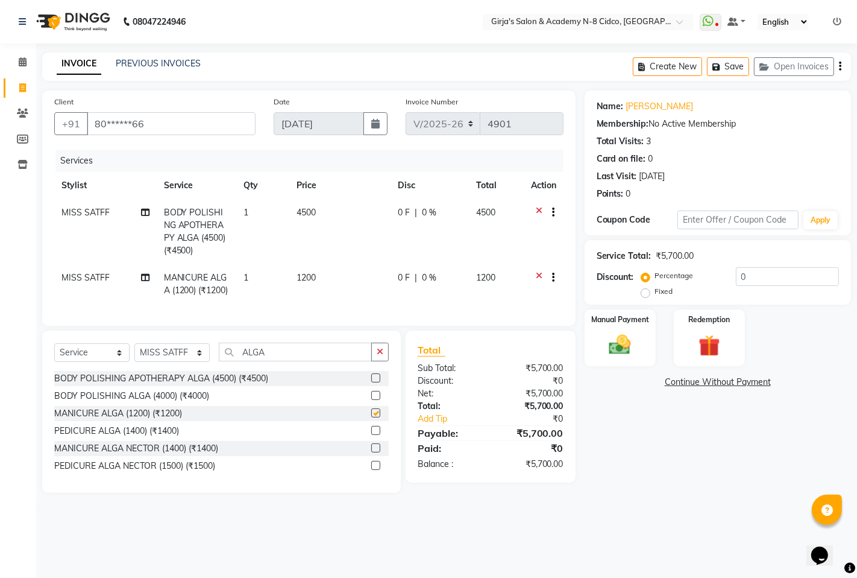
checkbox input "false"
click at [374, 435] on label at bounding box center [375, 430] width 9 height 9
click at [374, 435] on input "checkbox" at bounding box center [375, 431] width 8 height 8
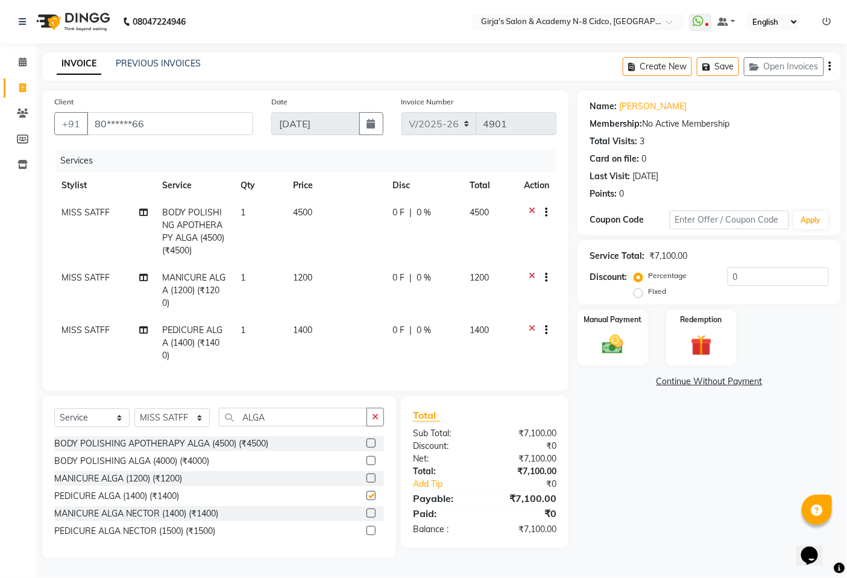
checkbox input "false"
click at [591, 334] on div "Manual Payment" at bounding box center [612, 337] width 73 height 59
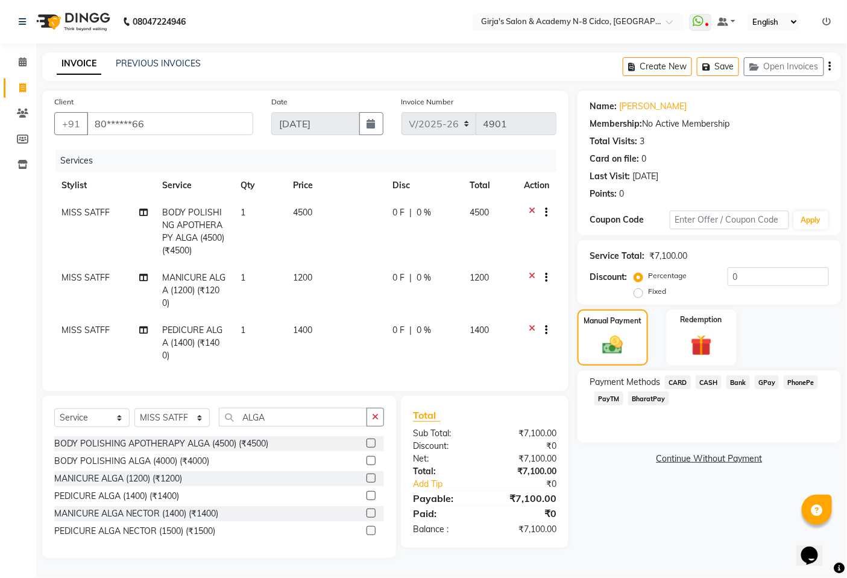
click at [766, 375] on span "GPay" at bounding box center [767, 382] width 25 height 14
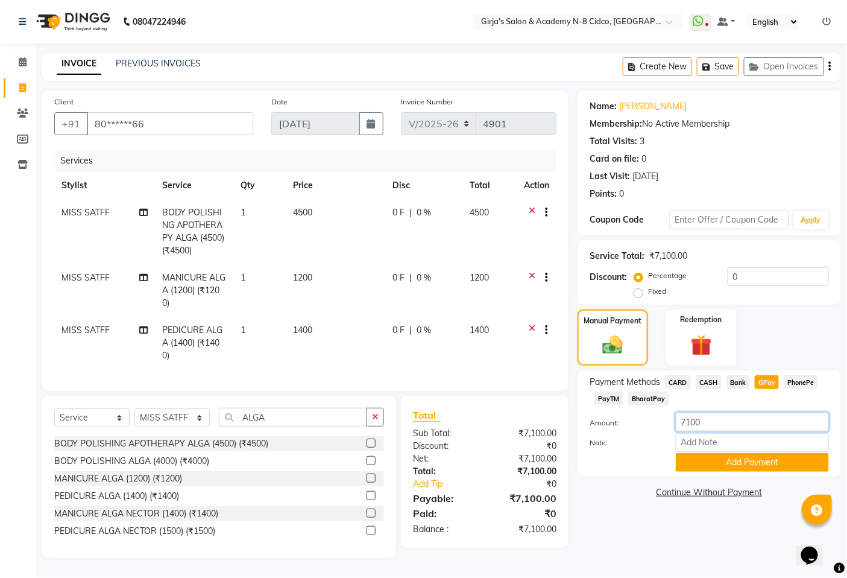
click at [707, 422] on input "7100" at bounding box center [752, 421] width 153 height 19
type input "2000"
drag, startPoint x: 806, startPoint y: 454, endPoint x: 762, endPoint y: 433, distance: 48.3
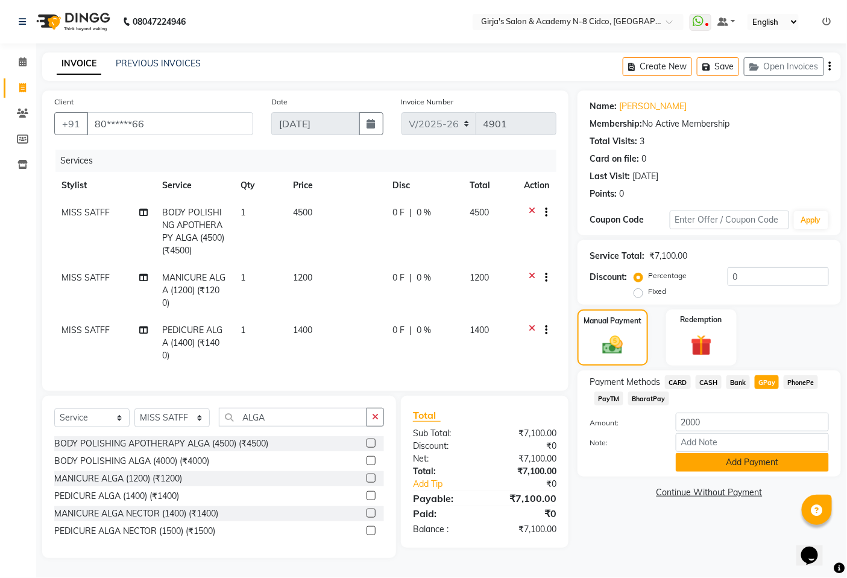
click at [805, 454] on button "Add Payment" at bounding box center [752, 462] width 153 height 19
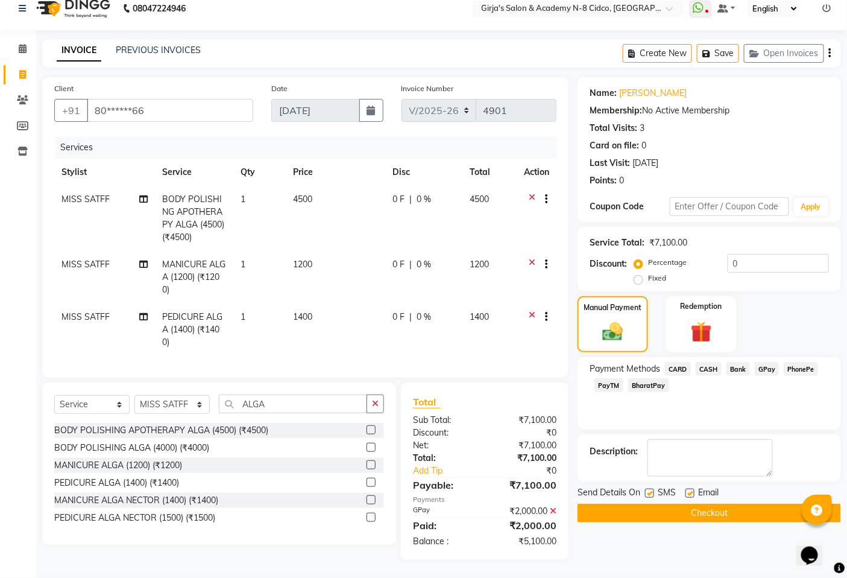
scroll to position [22, 0]
click at [698, 503] on button "Checkout" at bounding box center [709, 512] width 263 height 19
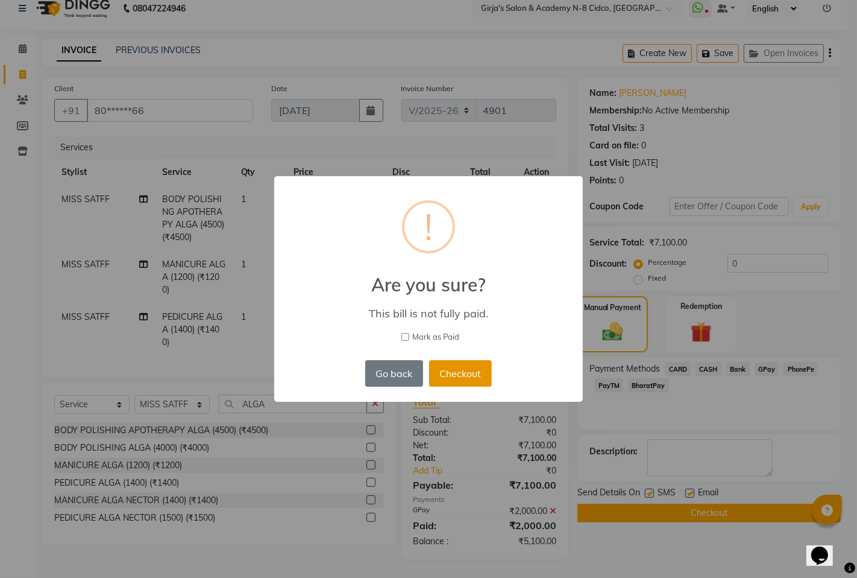
click at [474, 376] on button "Checkout" at bounding box center [460, 373] width 63 height 27
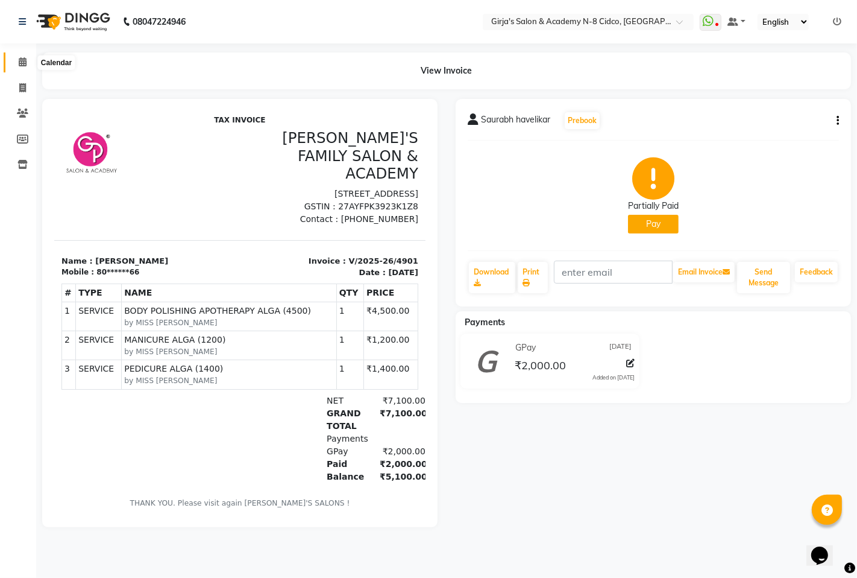
click at [22, 66] on icon at bounding box center [23, 61] width 8 height 9
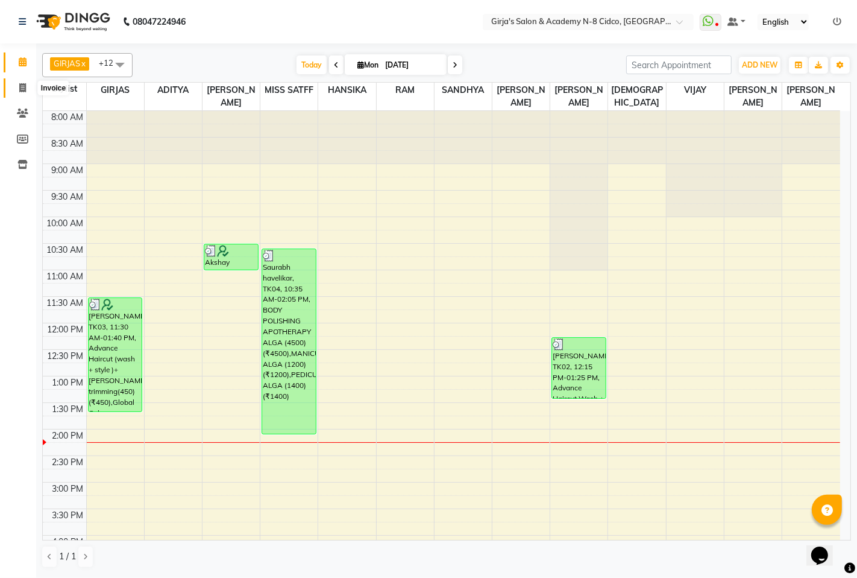
click at [13, 86] on span at bounding box center [22, 88] width 21 height 14
select select "service"
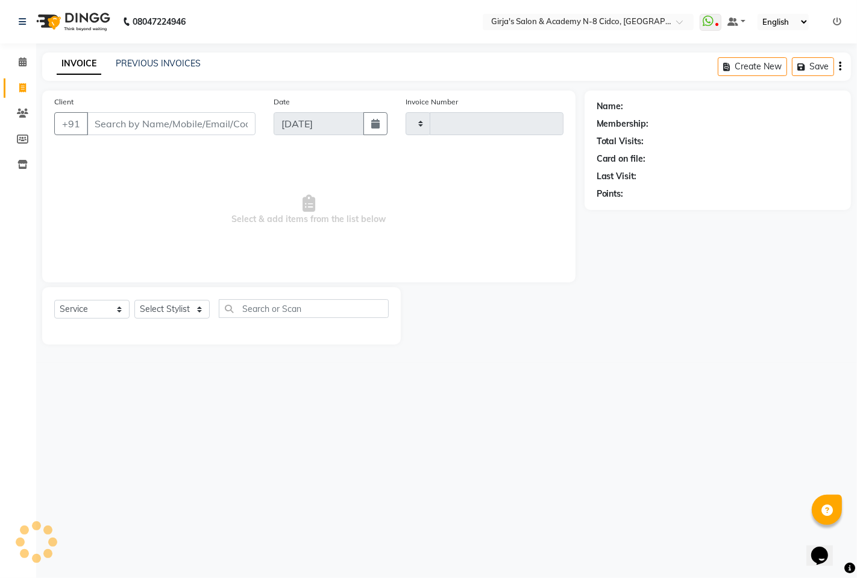
type input "4902"
select select "66"
select select "66554"
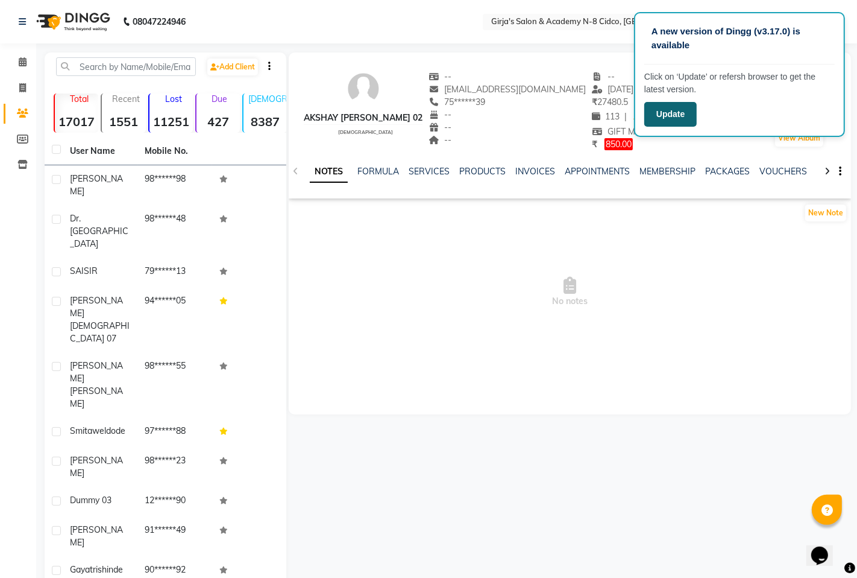
click at [664, 103] on button "Update" at bounding box center [671, 114] width 52 height 25
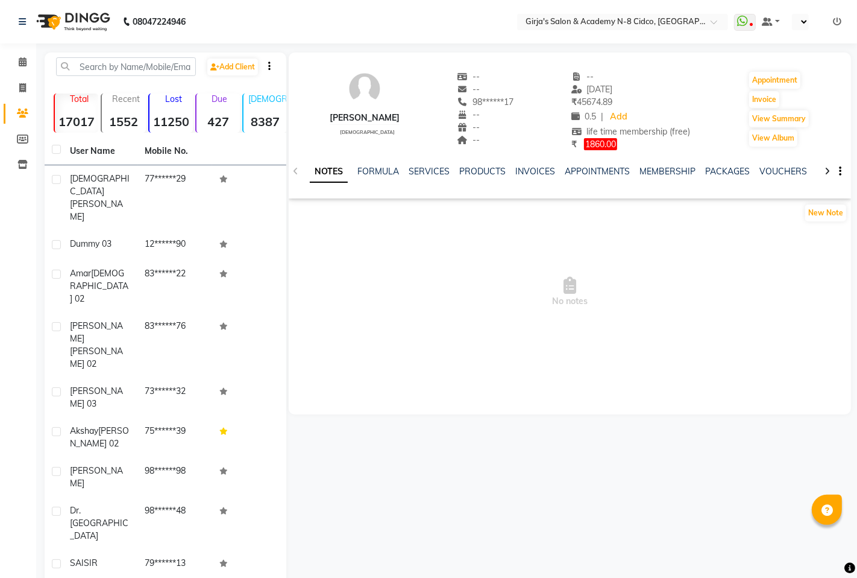
select select "en"
click at [532, 170] on link "INVOICES" at bounding box center [536, 171] width 40 height 11
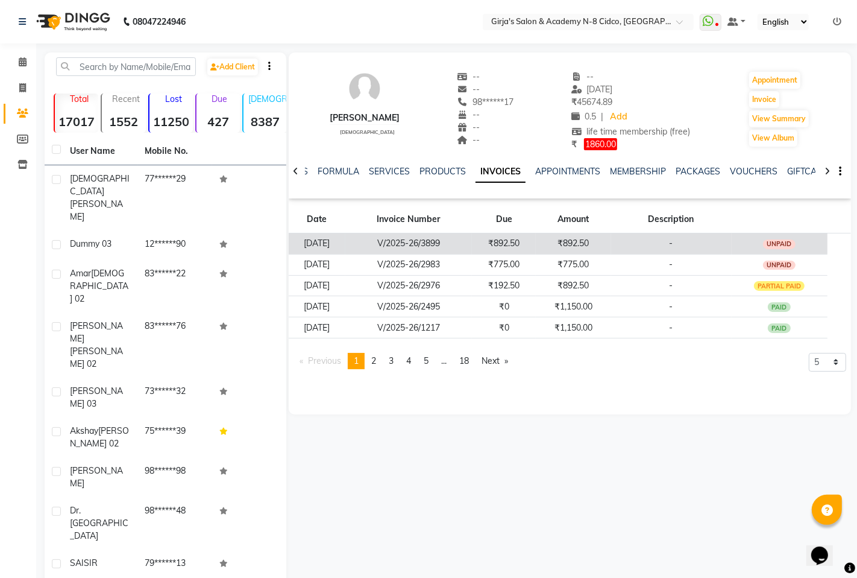
click at [611, 239] on td "₹892.50" at bounding box center [573, 243] width 75 height 21
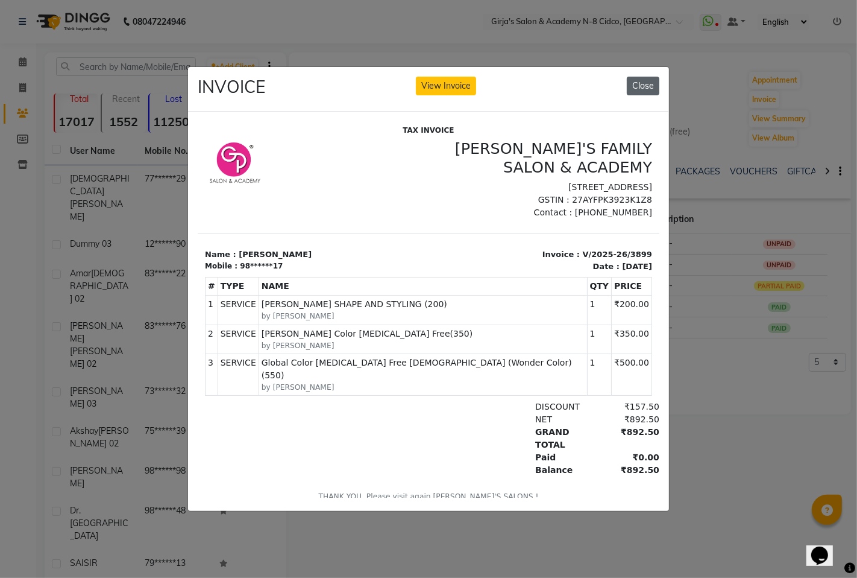
click at [640, 83] on button "Close" at bounding box center [643, 86] width 33 height 19
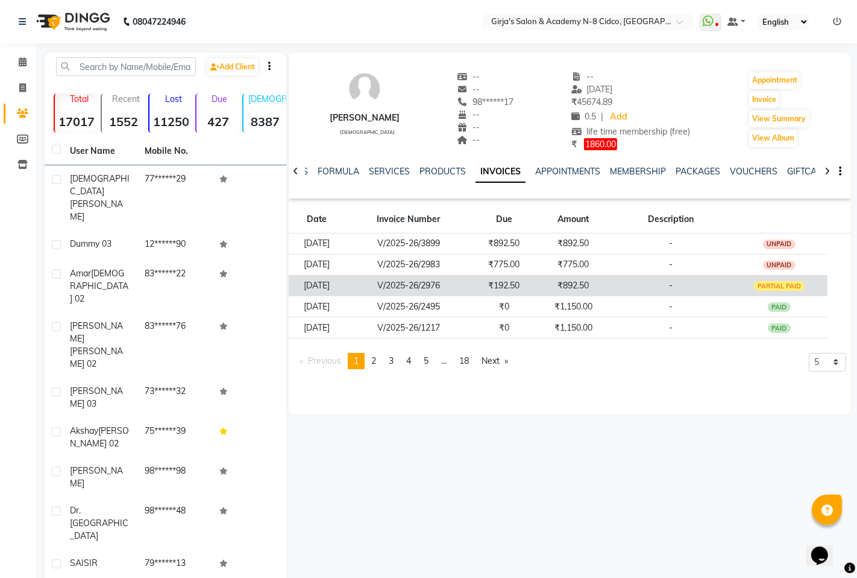
click at [634, 288] on td "-" at bounding box center [671, 285] width 121 height 21
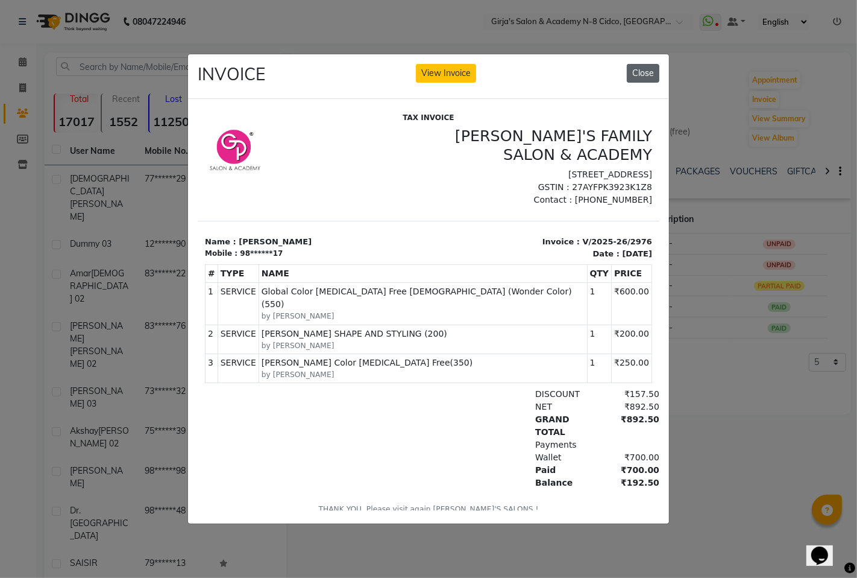
click at [642, 64] on button "Close" at bounding box center [643, 73] width 33 height 19
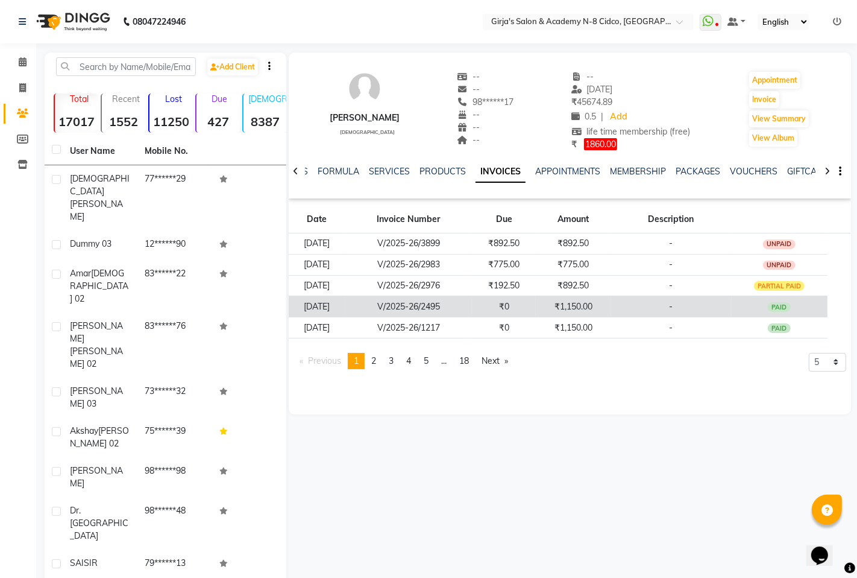
click at [611, 303] on td "₹1,150.00" at bounding box center [573, 306] width 75 height 21
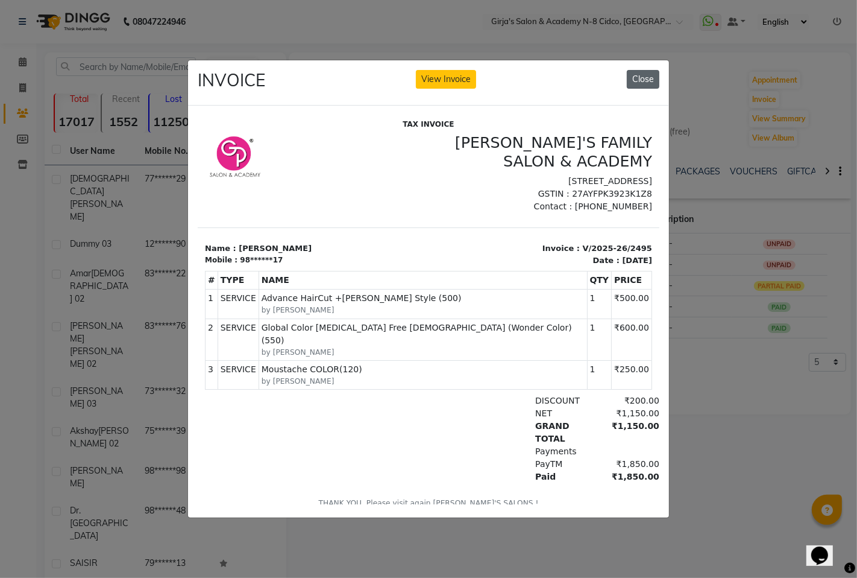
click at [642, 74] on button "Close" at bounding box center [643, 79] width 33 height 19
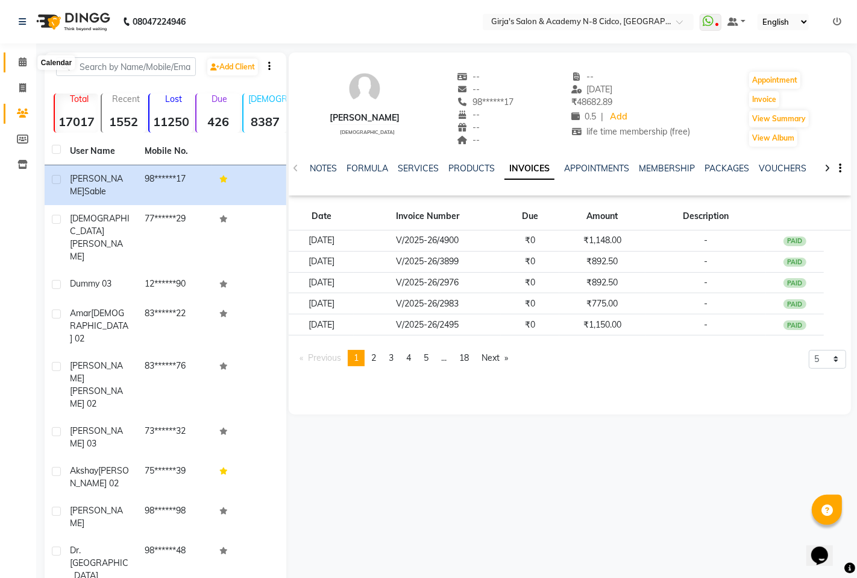
click at [22, 62] on icon at bounding box center [23, 61] width 8 height 9
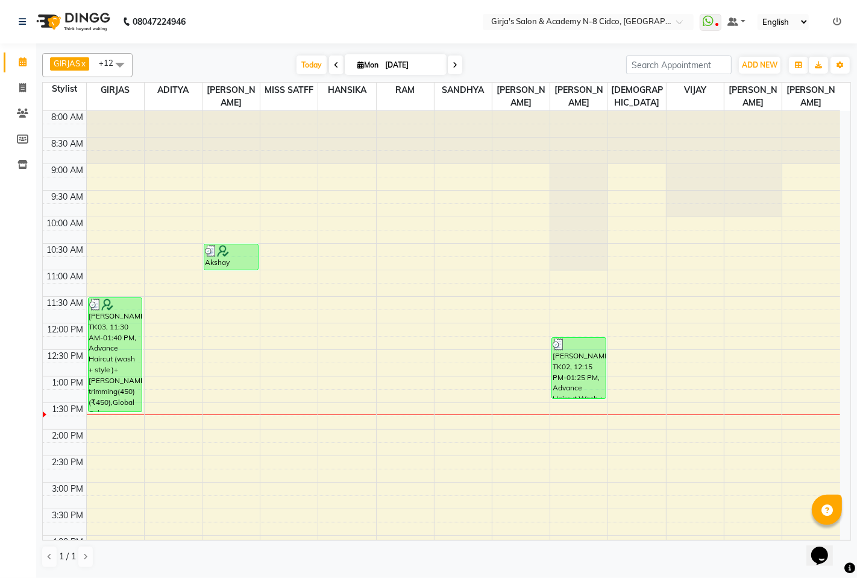
drag, startPoint x: 491, startPoint y: 63, endPoint x: 497, endPoint y: 57, distance: 8.6
click at [493, 63] on div "[DATE] [DATE]" at bounding box center [380, 65] width 482 height 18
